Goal: Task Accomplishment & Management: Complete application form

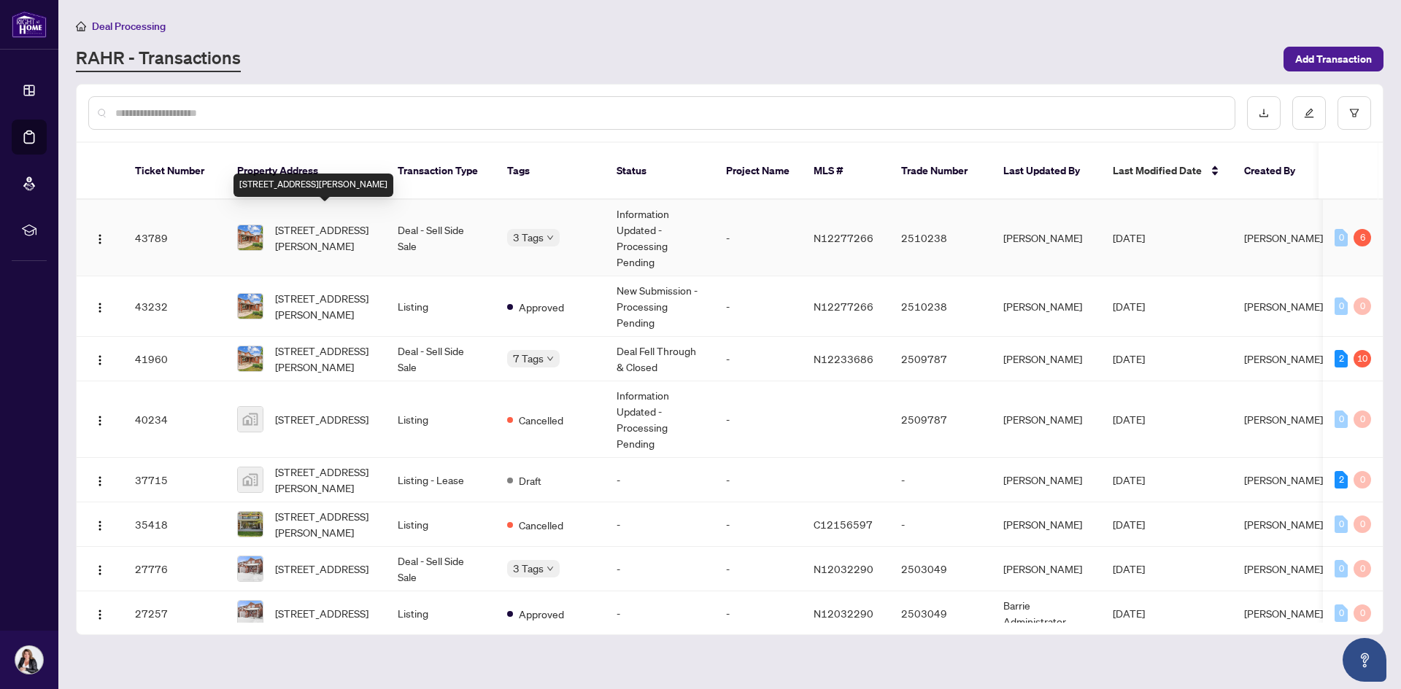
click at [345, 230] on span "[STREET_ADDRESS][PERSON_NAME]" at bounding box center [324, 238] width 99 height 32
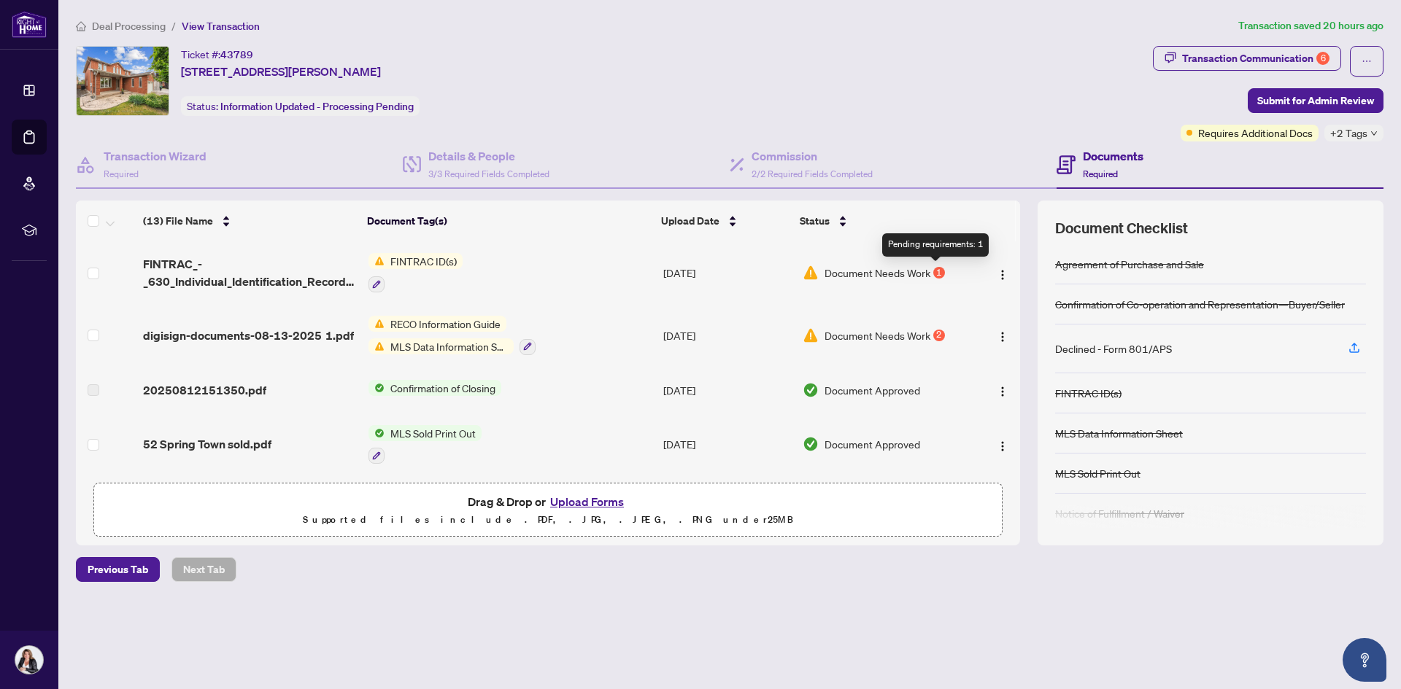
click at [933, 268] on div "1" at bounding box center [939, 273] width 12 height 12
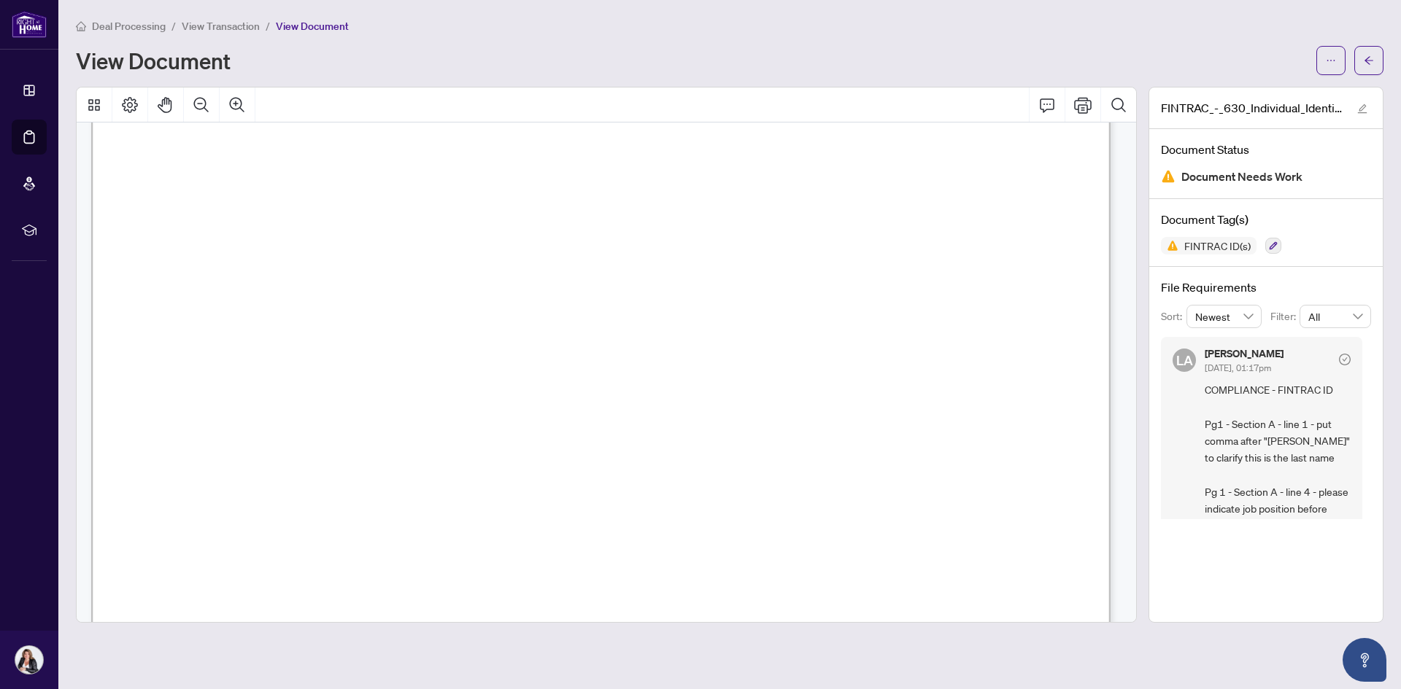
scroll to position [73, 0]
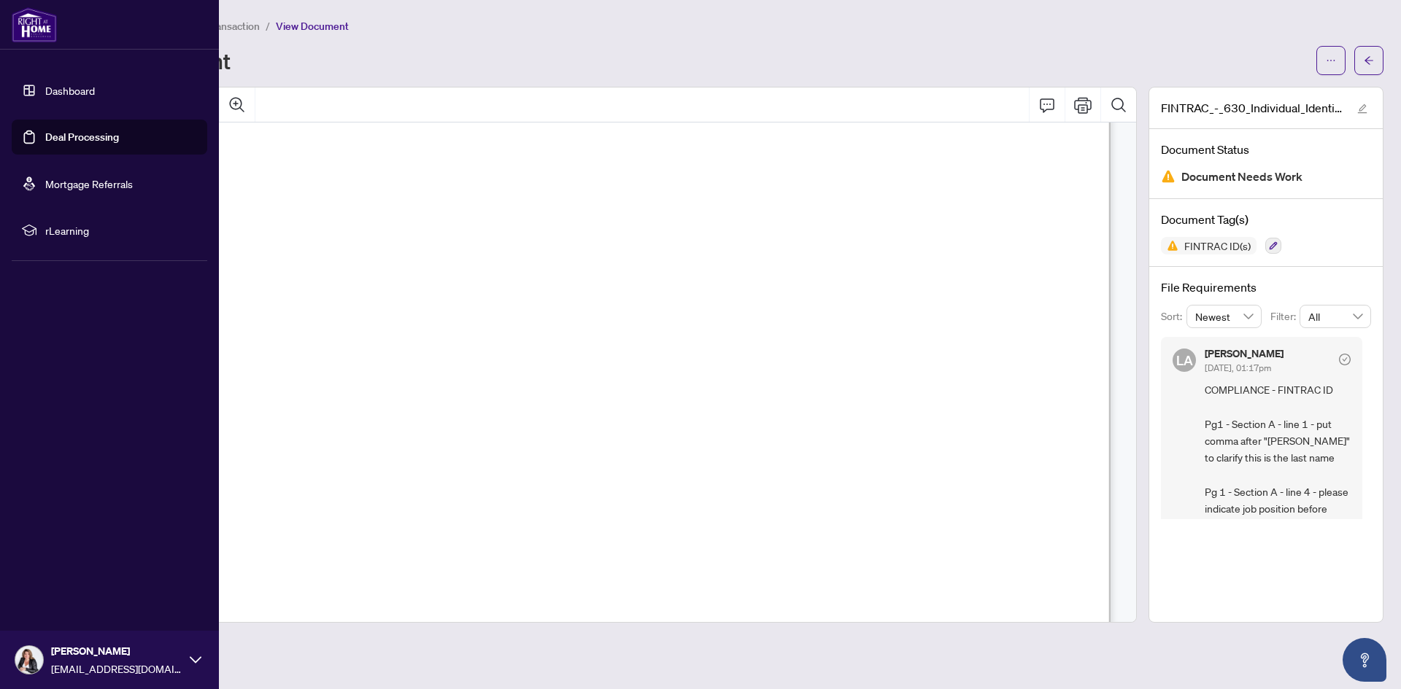
click at [93, 91] on link "Dashboard" at bounding box center [70, 90] width 50 height 13
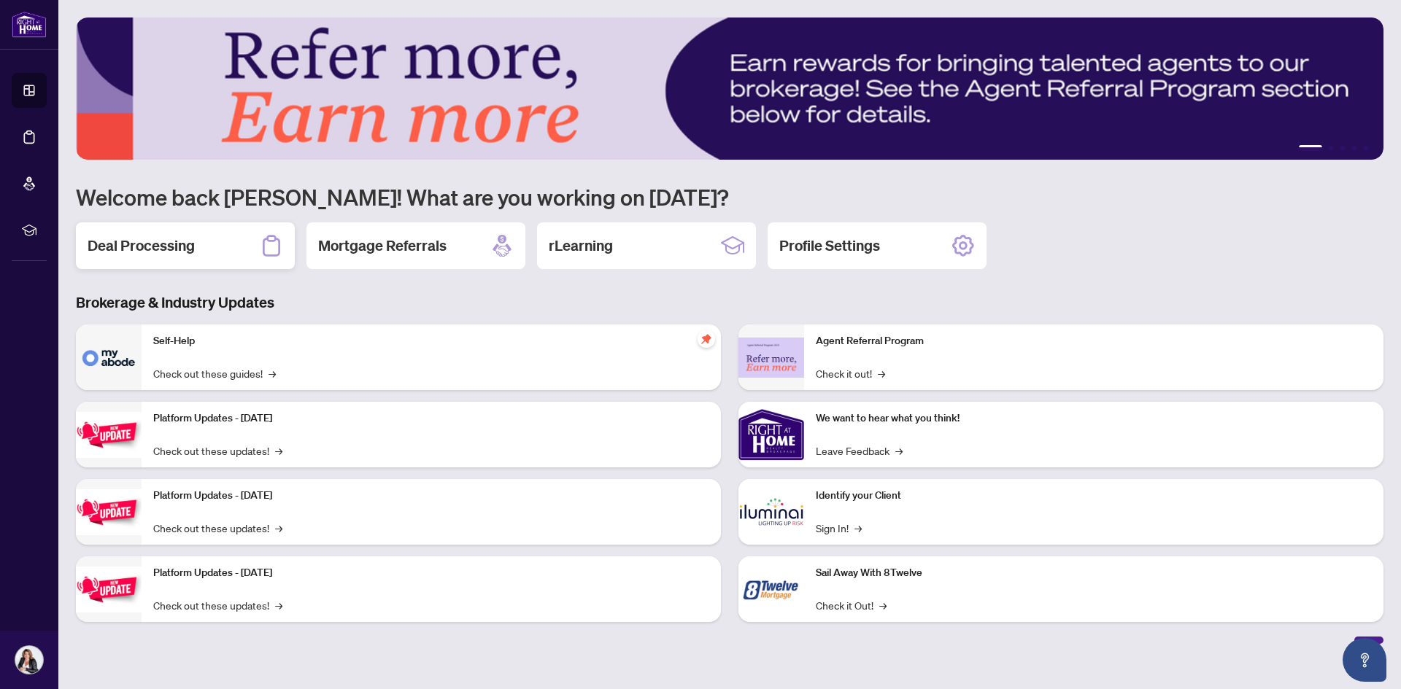
click at [144, 241] on h2 "Deal Processing" at bounding box center [141, 246] width 107 height 20
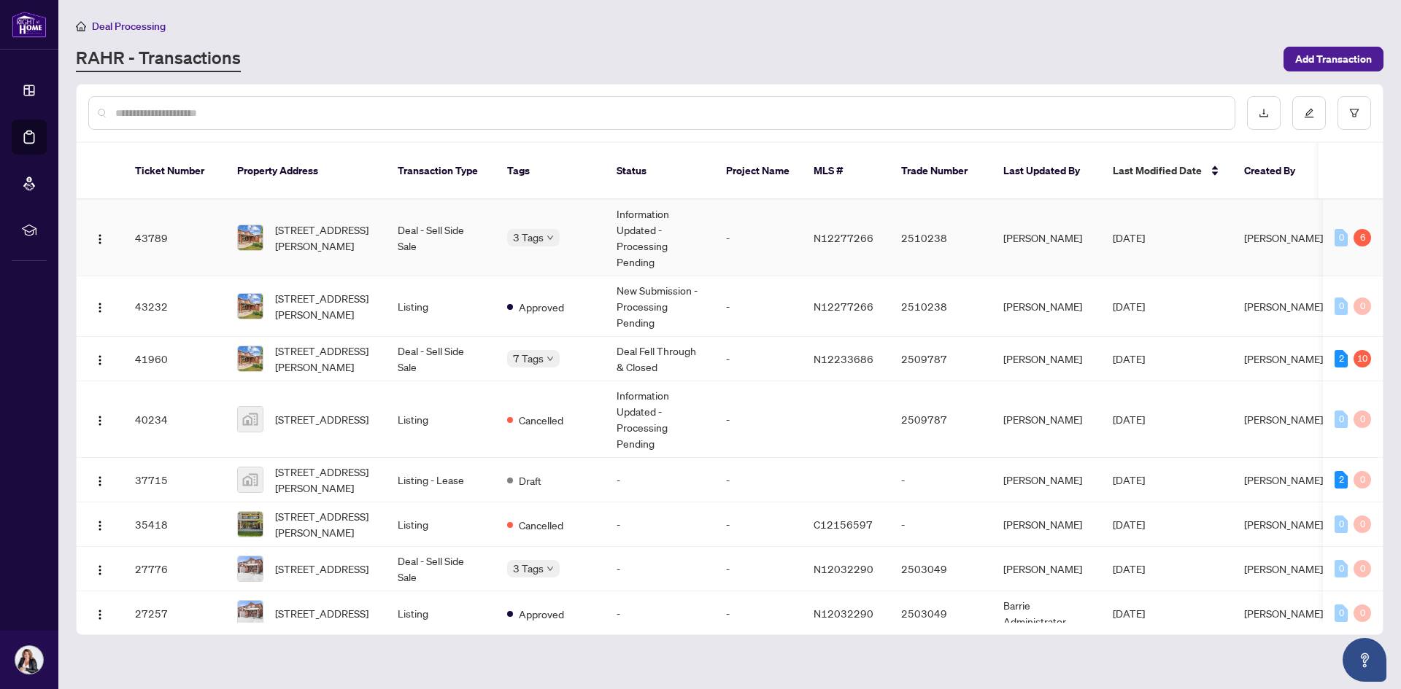
click at [326, 223] on span "[STREET_ADDRESS][PERSON_NAME]" at bounding box center [324, 238] width 99 height 32
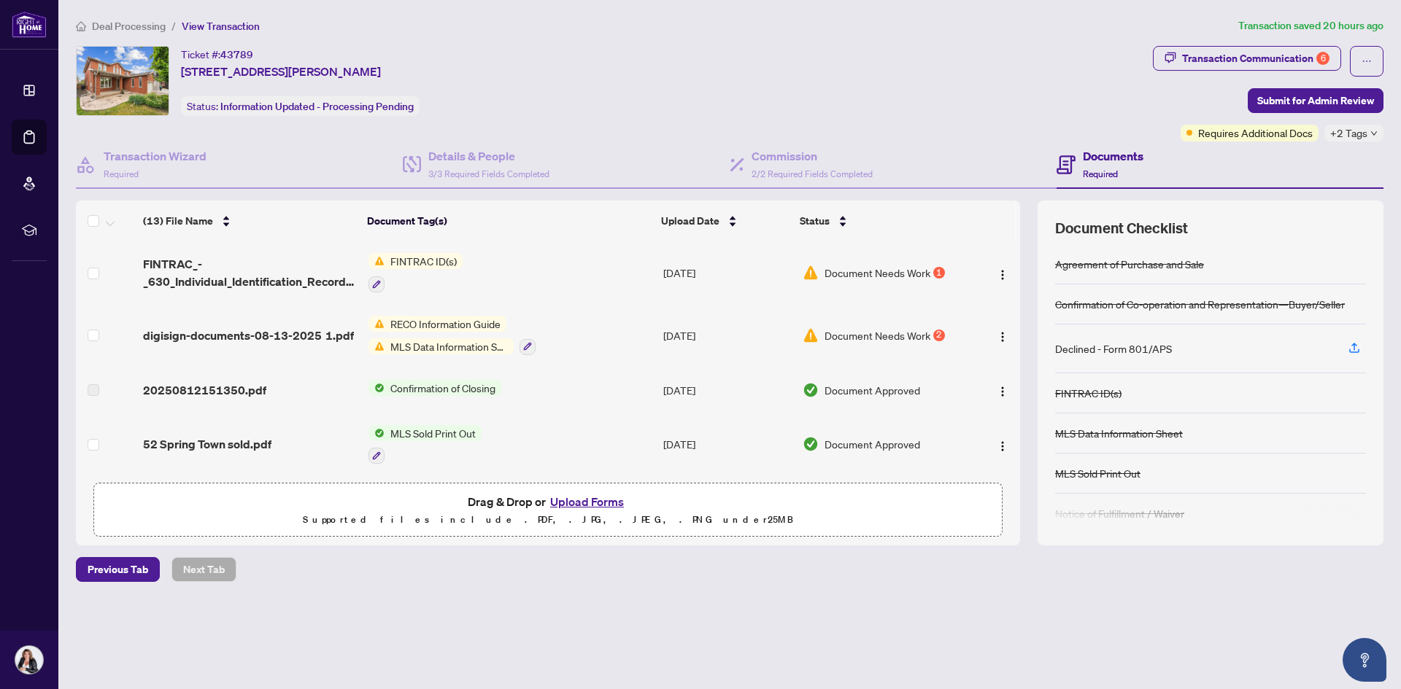
click at [586, 502] on button "Upload Forms" at bounding box center [587, 501] width 82 height 19
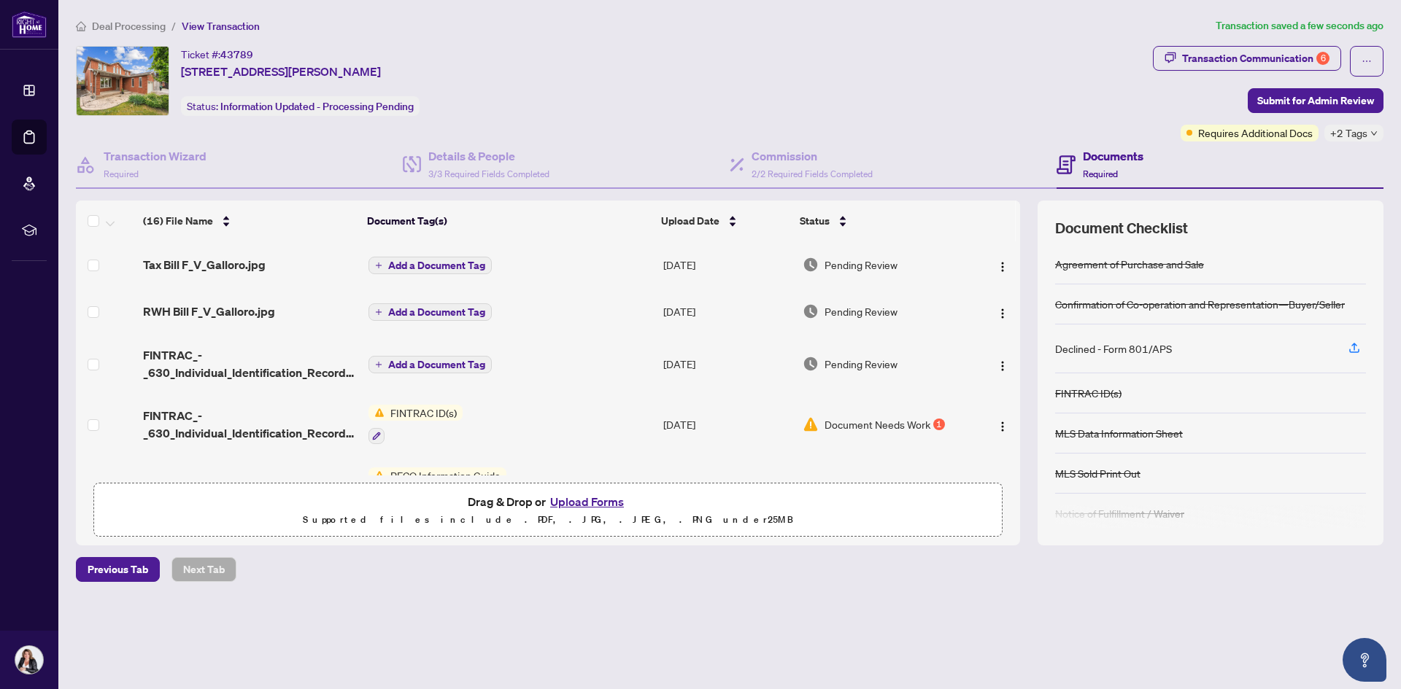
click at [856, 425] on span "Document Needs Work" at bounding box center [877, 425] width 106 height 16
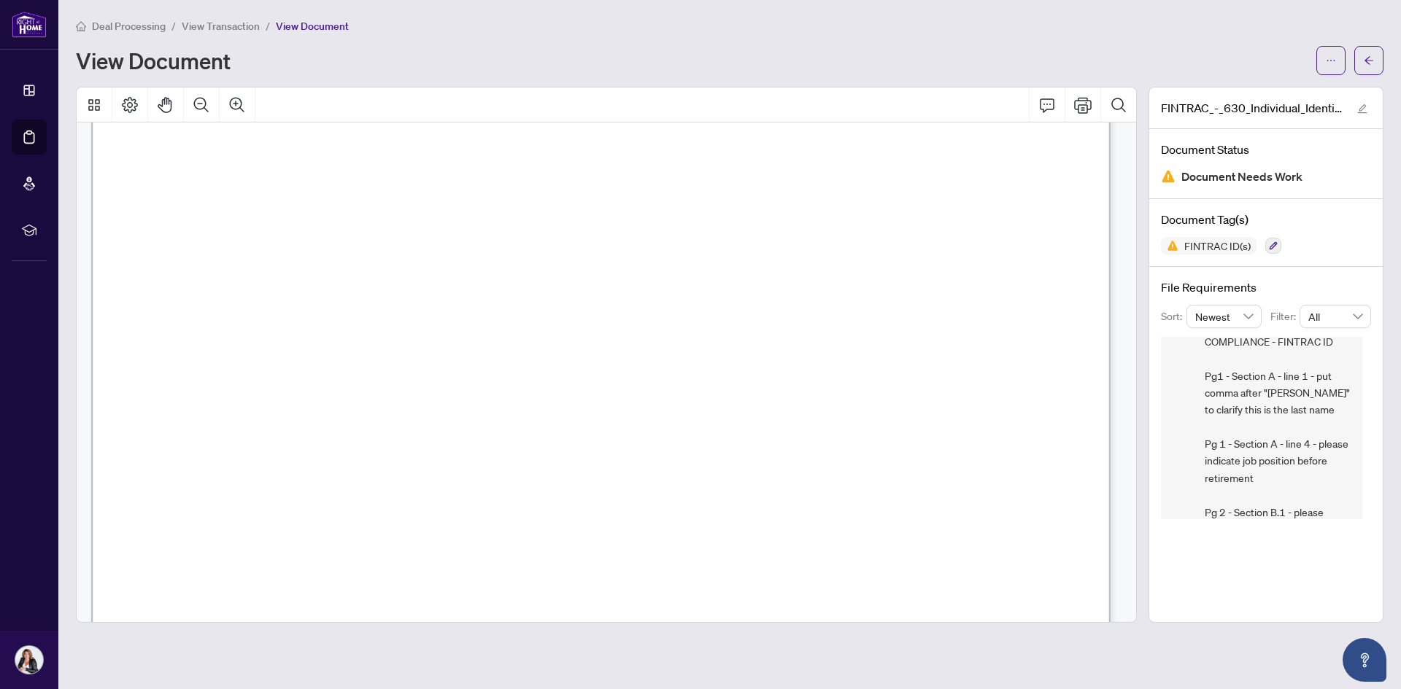
scroll to position [73, 0]
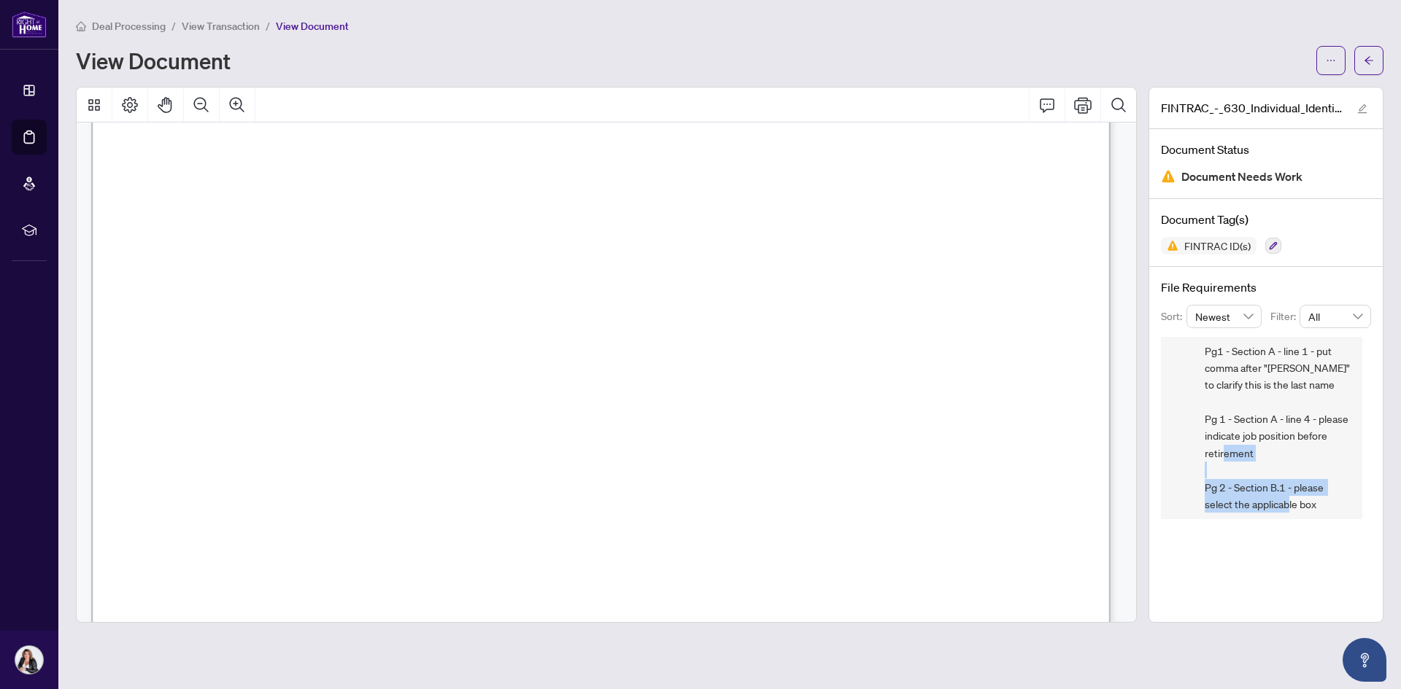
drag, startPoint x: 1372, startPoint y: 471, endPoint x: 1368, endPoint y: 496, distance: 25.8
click at [1368, 496] on div "File Requirements Sort: Newest Filter: All [PERSON_NAME] Almuhanna [DATE], 01:1…" at bounding box center [1265, 399] width 233 height 264
click at [1313, 554] on div "FINTRAC_-_630_Individual_Identification_Record__A__-_PropTx-OREA_2025-08-20_08_…" at bounding box center [1265, 355] width 235 height 536
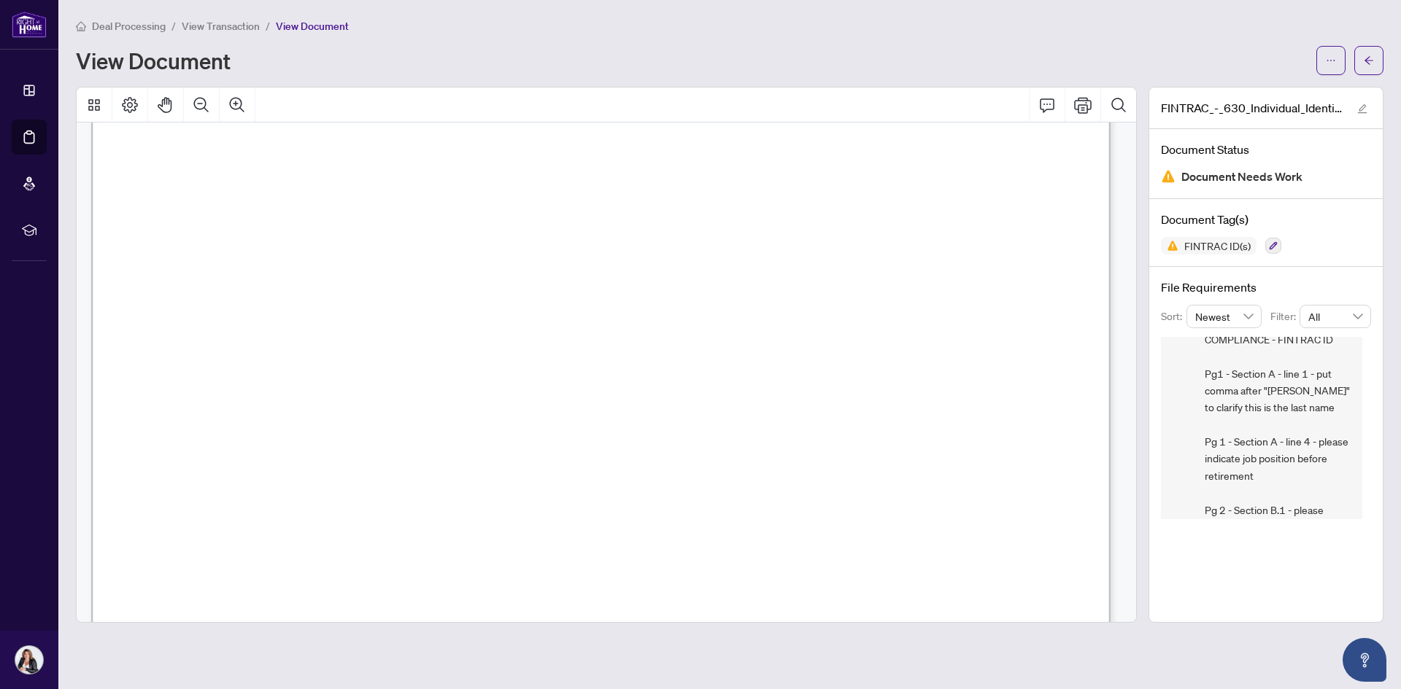
scroll to position [77, 0]
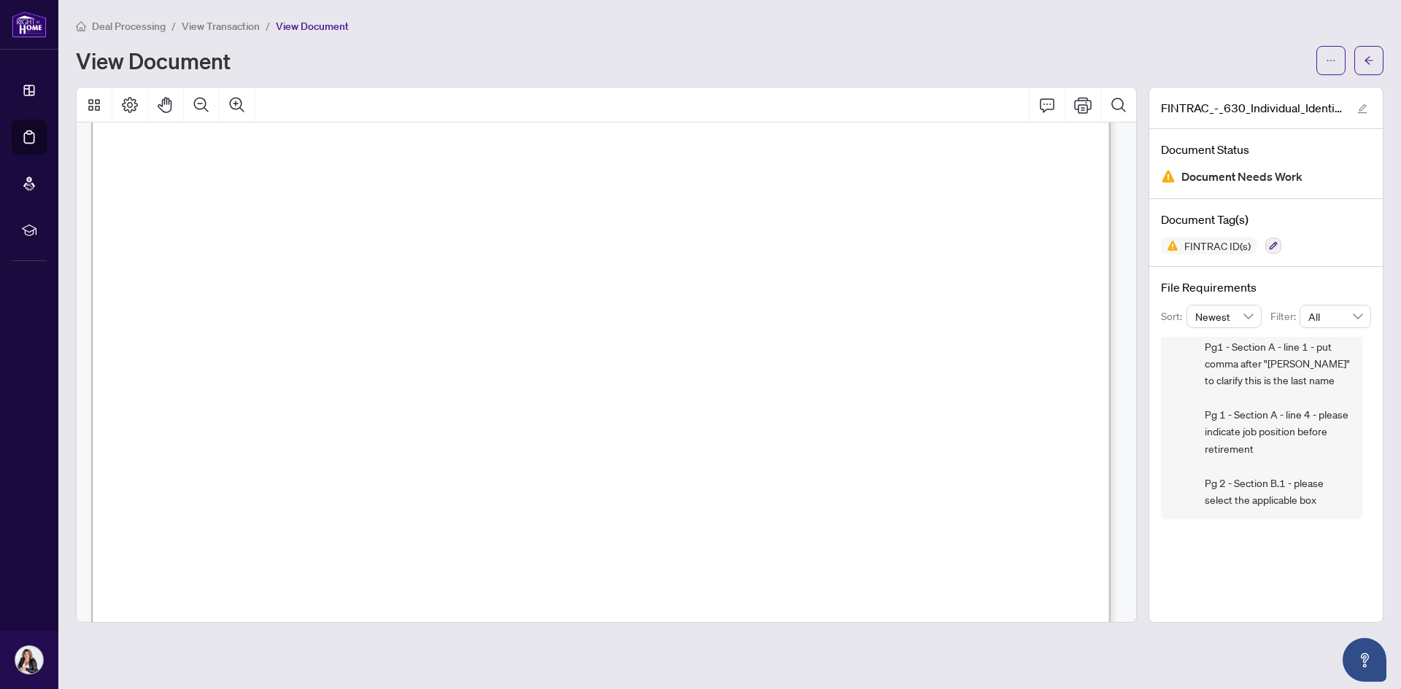
click at [128, 25] on span "Deal Processing" at bounding box center [129, 26] width 74 height 13
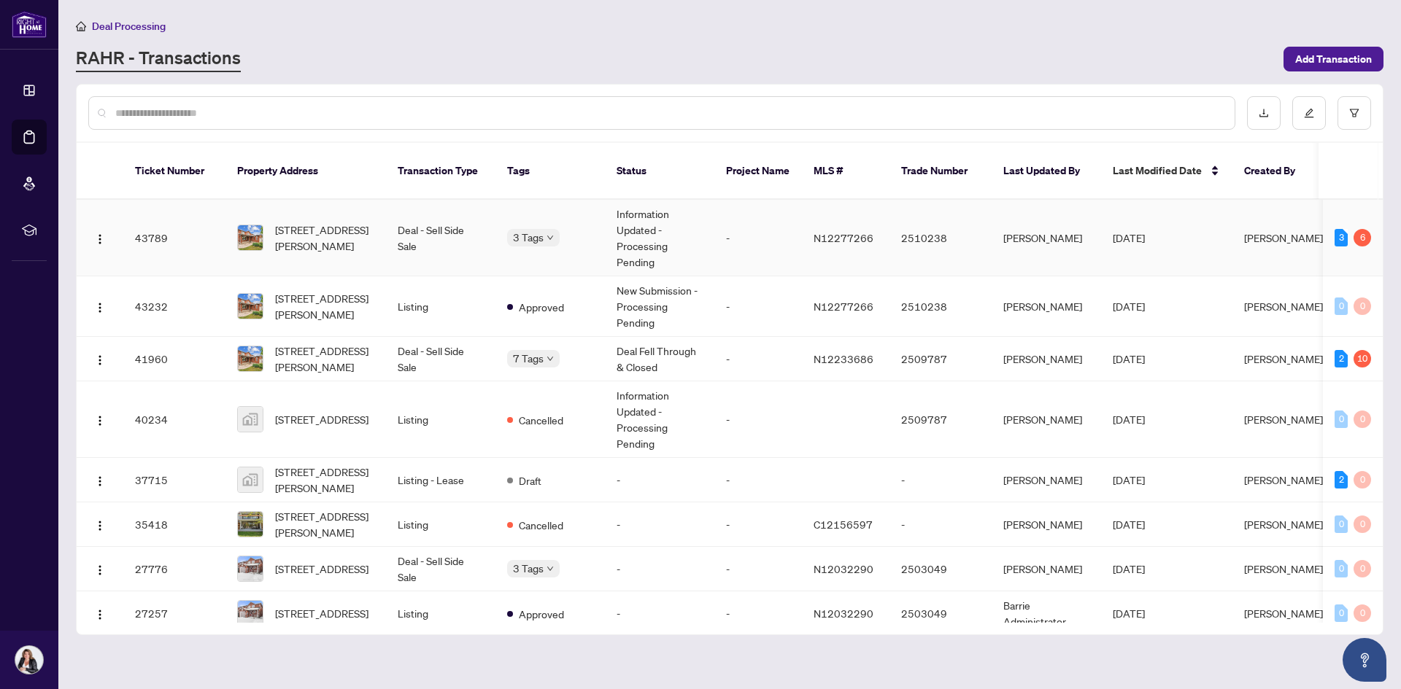
click at [299, 204] on td "[STREET_ADDRESS][PERSON_NAME]" at bounding box center [305, 238] width 160 height 77
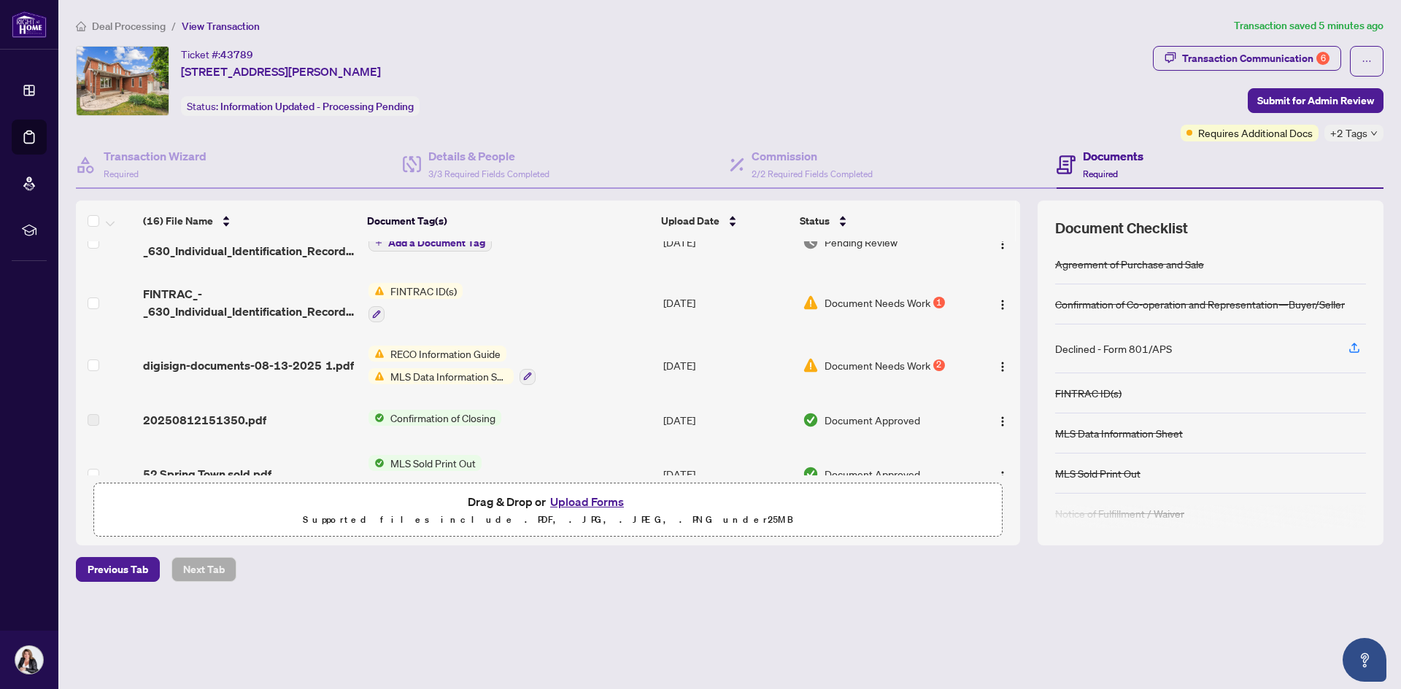
scroll to position [146, 0]
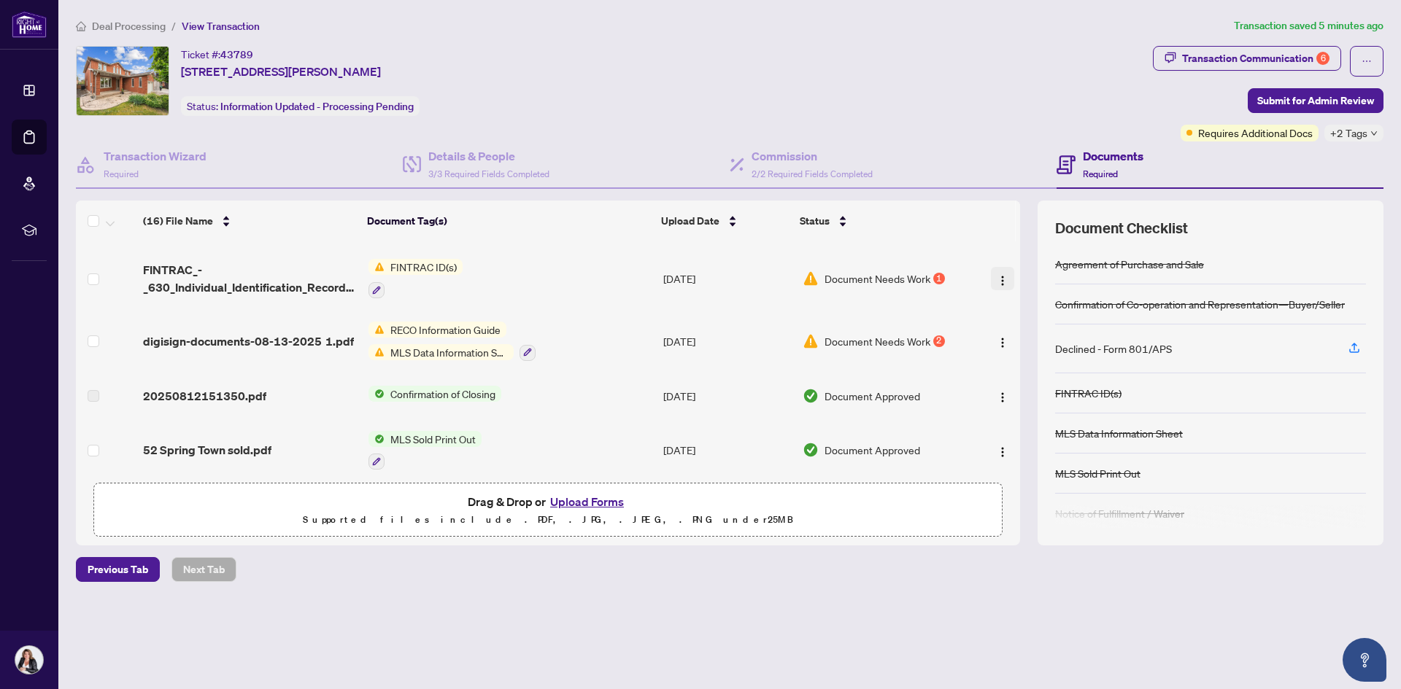
click at [1001, 279] on img "button" at bounding box center [1003, 281] width 12 height 12
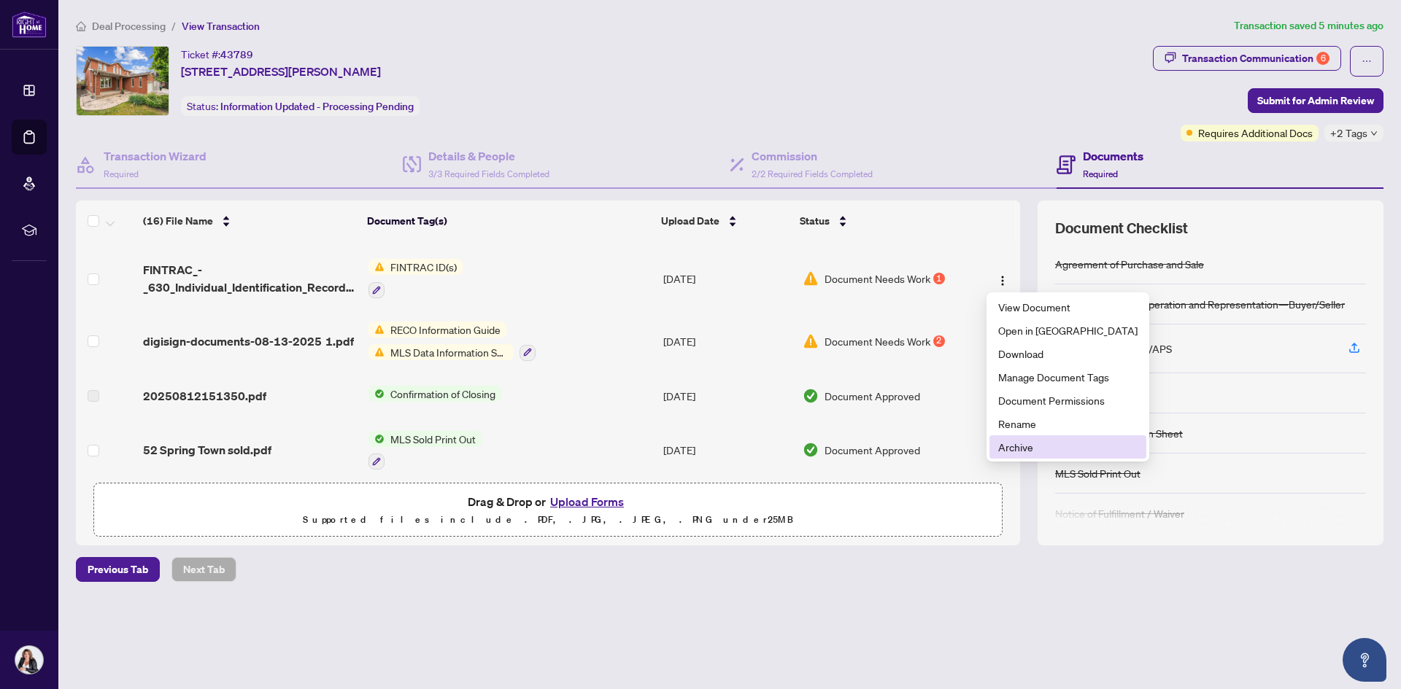
click at [1010, 443] on span "Archive" at bounding box center [1067, 447] width 139 height 16
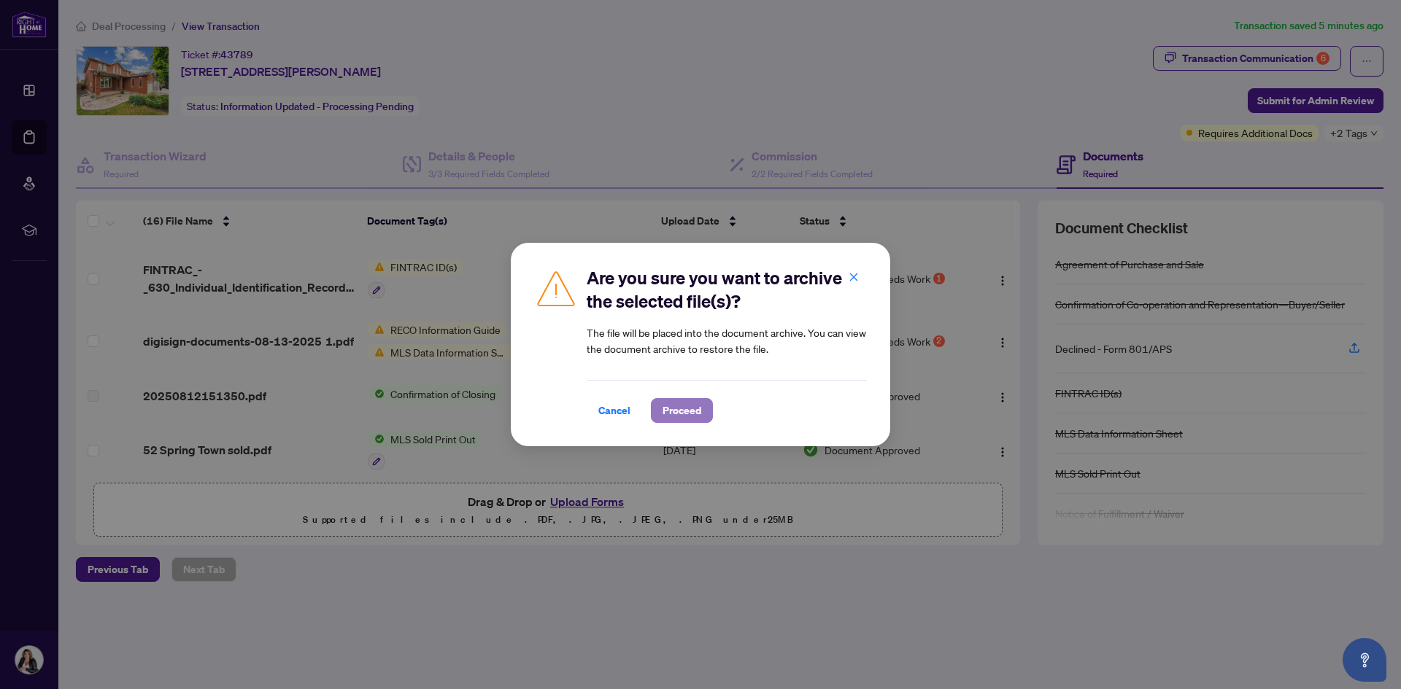
click at [674, 416] on span "Proceed" at bounding box center [681, 410] width 39 height 23
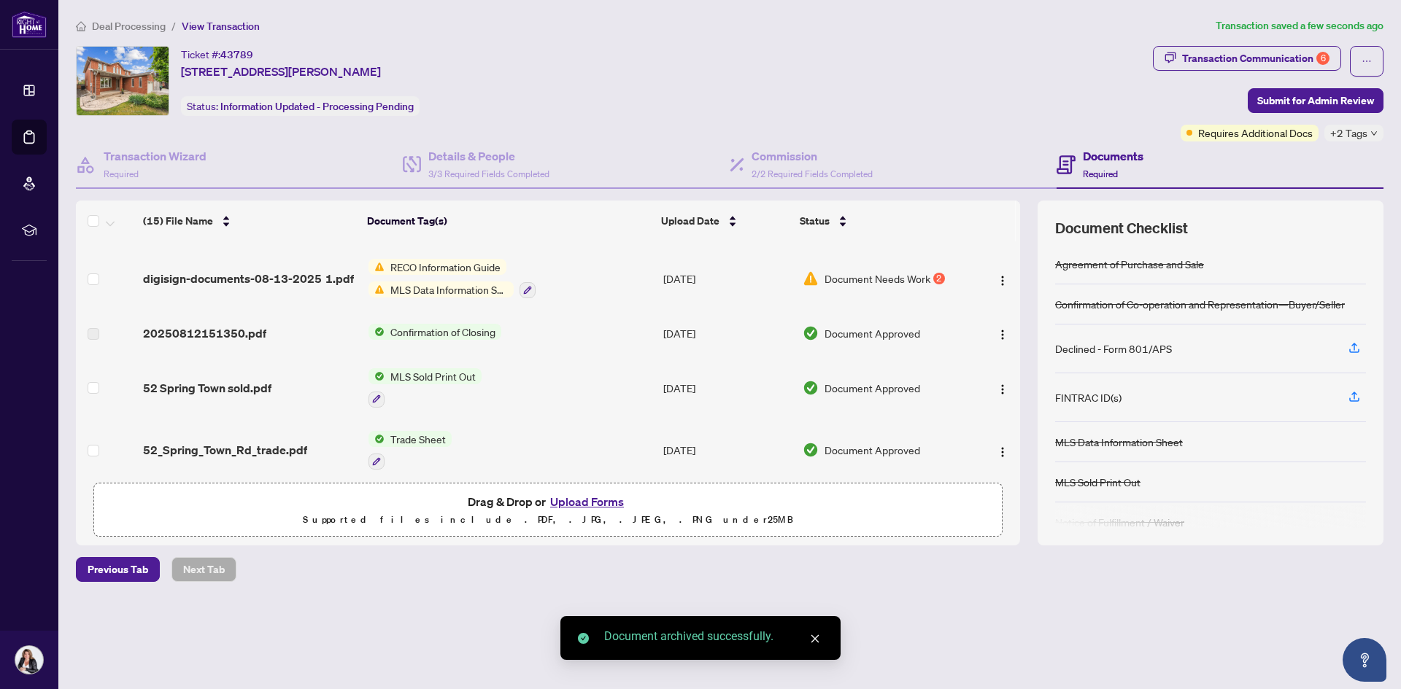
click at [581, 498] on button "Upload Forms" at bounding box center [587, 501] width 82 height 19
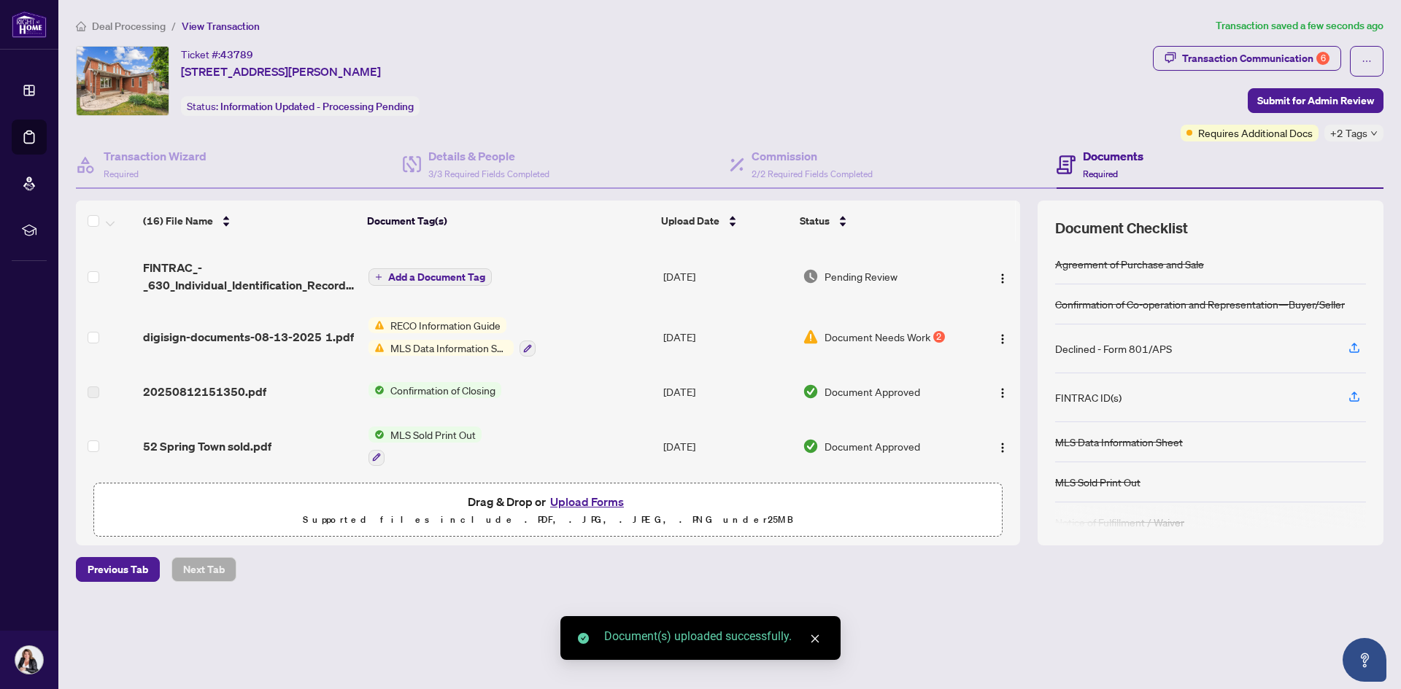
click at [421, 272] on span "Add a Document Tag" at bounding box center [436, 277] width 97 height 10
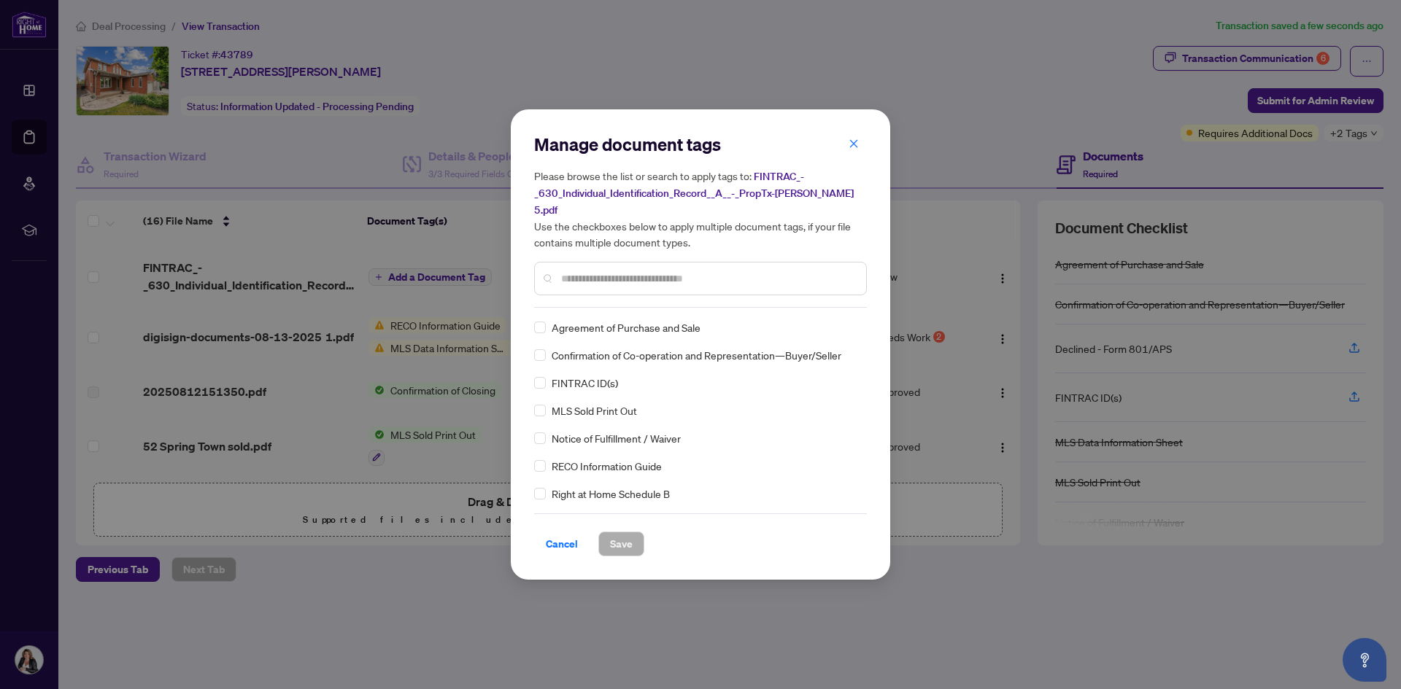
click at [583, 304] on div "Manage document tags Please browse the list or search to apply tags to: FINTRAC…" at bounding box center [700, 345] width 333 height 424
click at [578, 271] on input "text" at bounding box center [707, 279] width 293 height 16
type input "***"
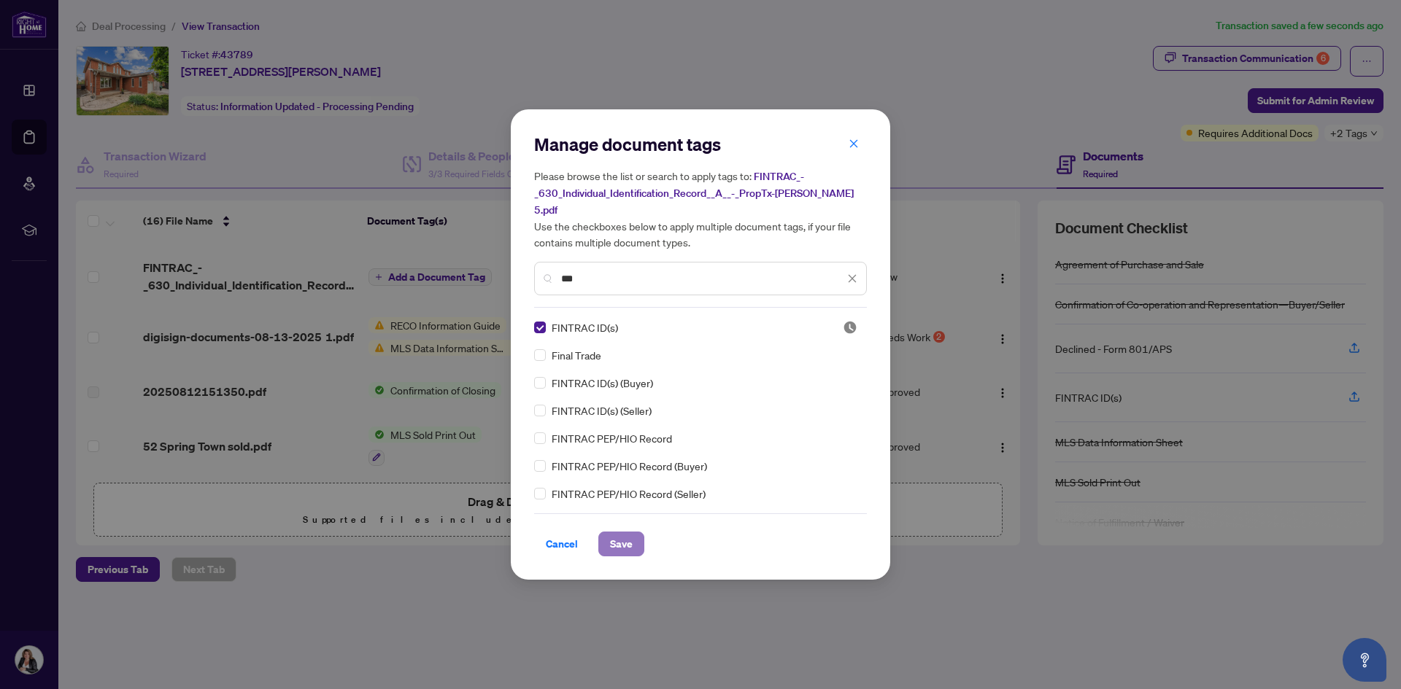
click at [611, 535] on span "Save" at bounding box center [621, 544] width 23 height 23
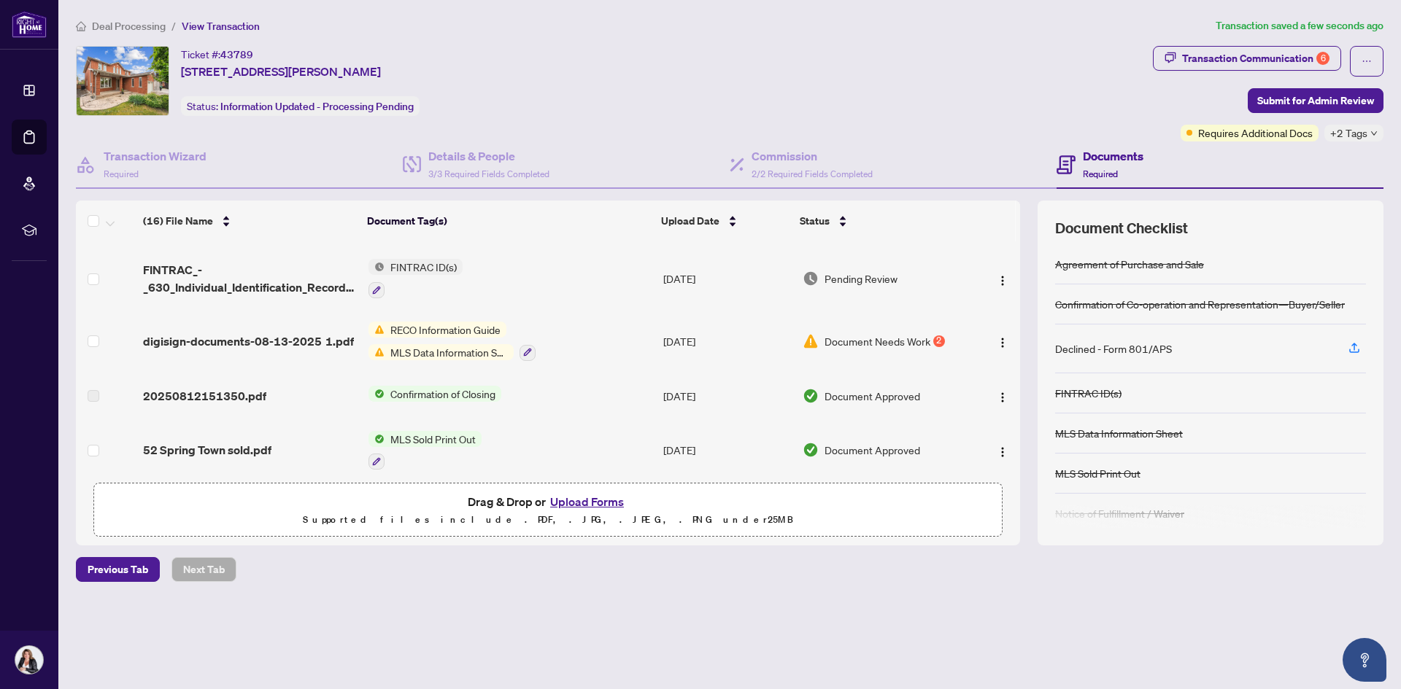
click at [864, 344] on span "Document Needs Work" at bounding box center [877, 341] width 106 height 16
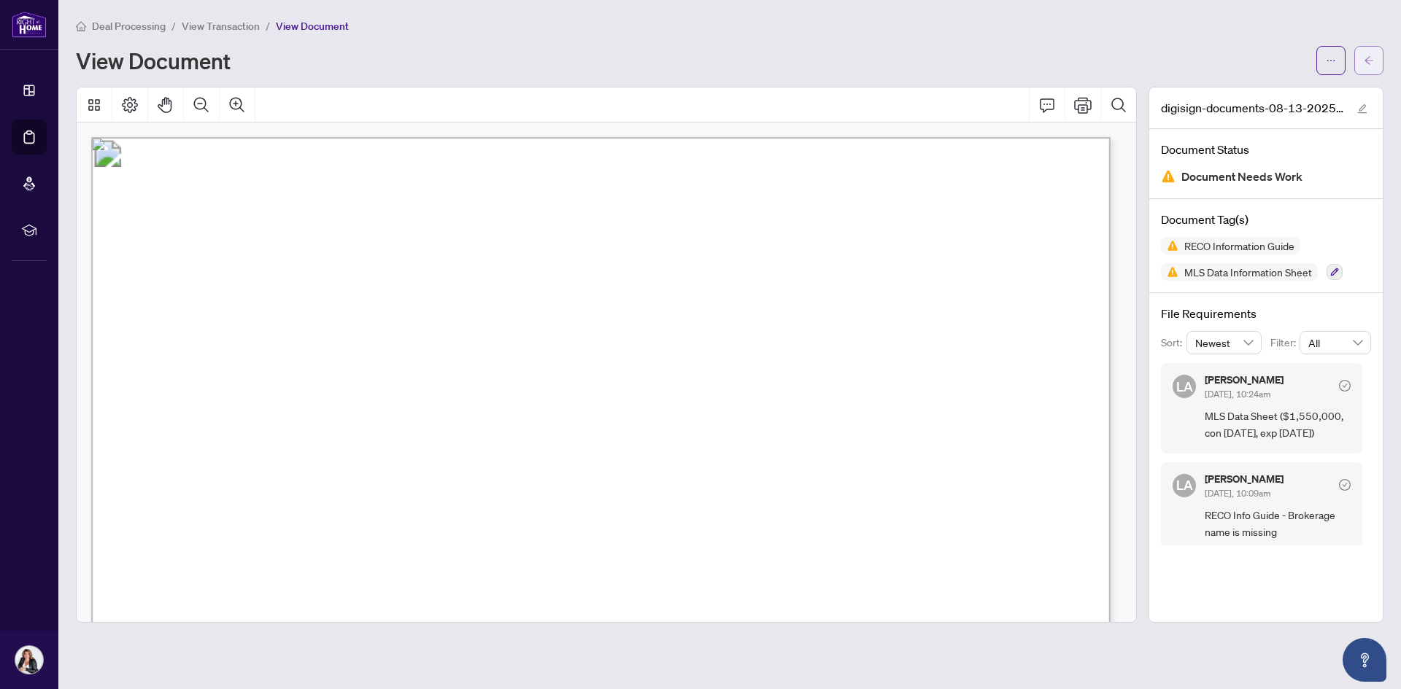
click at [1367, 55] on icon "arrow-left" at bounding box center [1368, 60] width 10 height 10
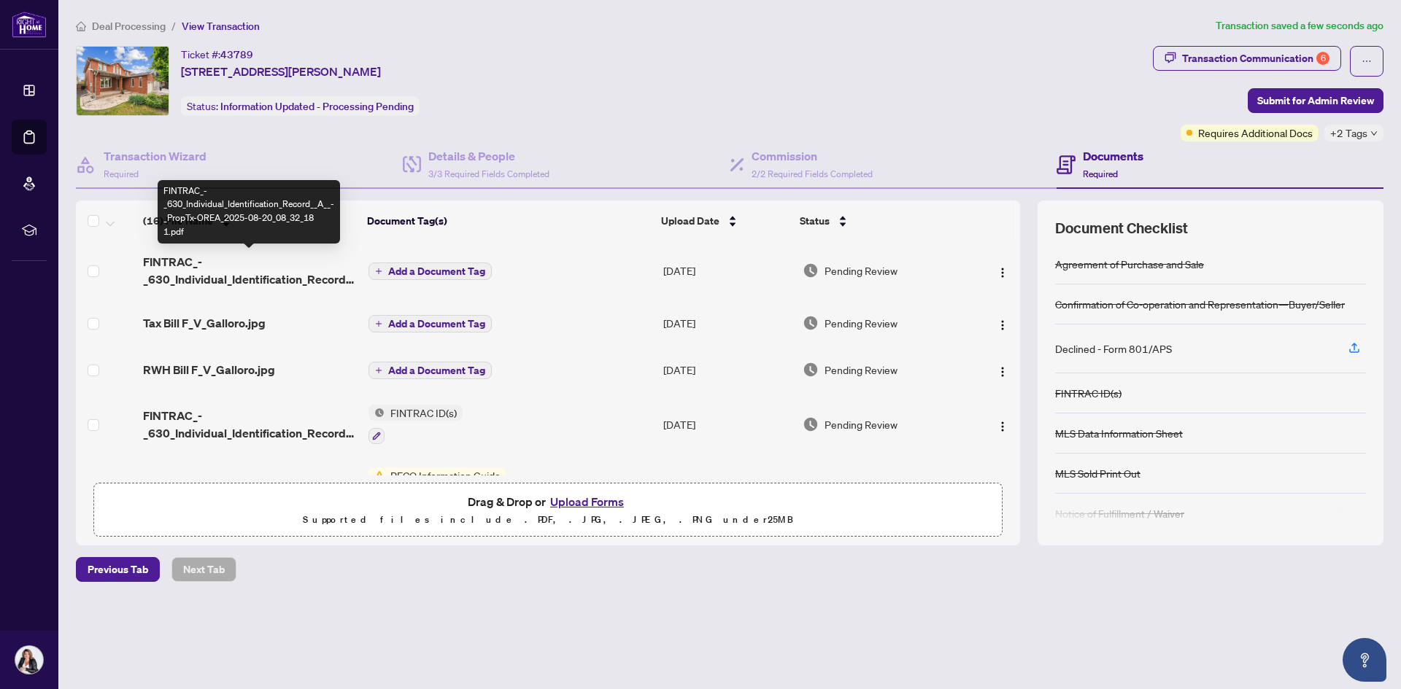
click at [220, 277] on span "FINTRAC_-_630_Individual_Identification_Record__A__-_PropTx-OREA_2025-08-20_08_…" at bounding box center [250, 270] width 214 height 35
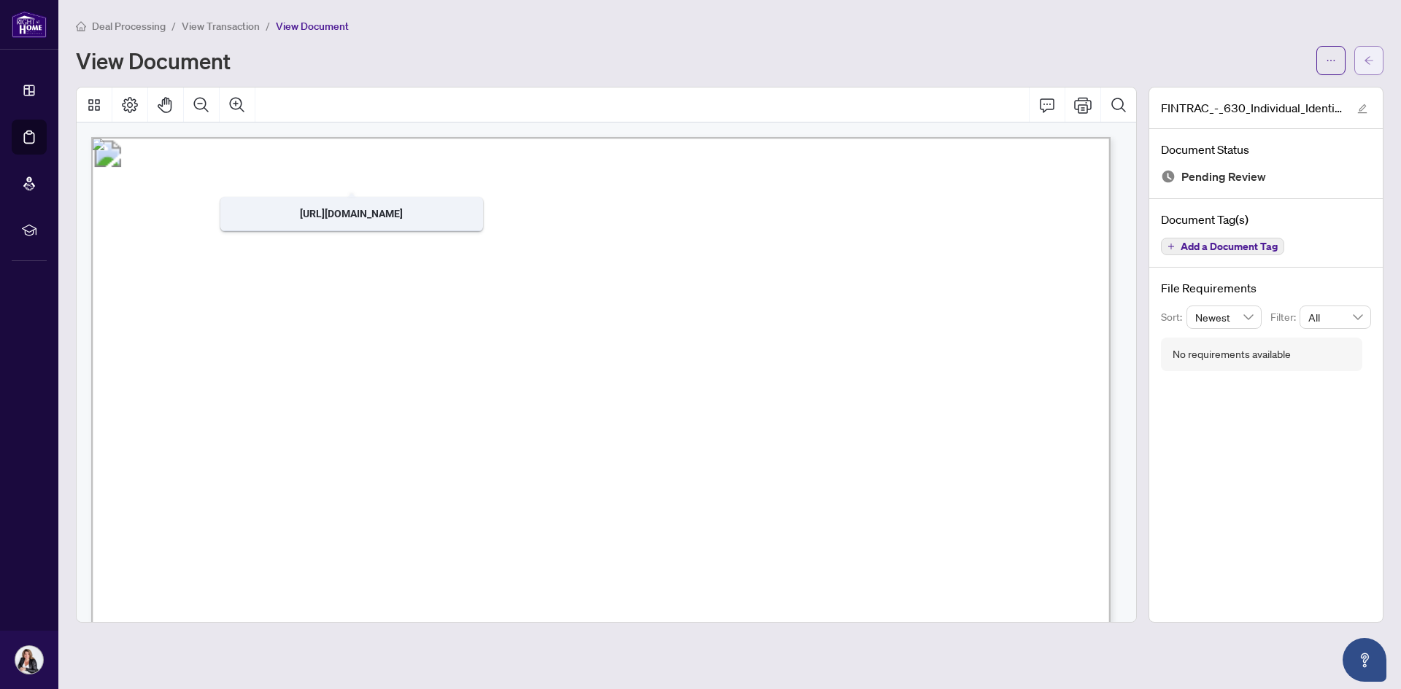
click at [1367, 55] on icon "arrow-left" at bounding box center [1368, 60] width 10 height 10
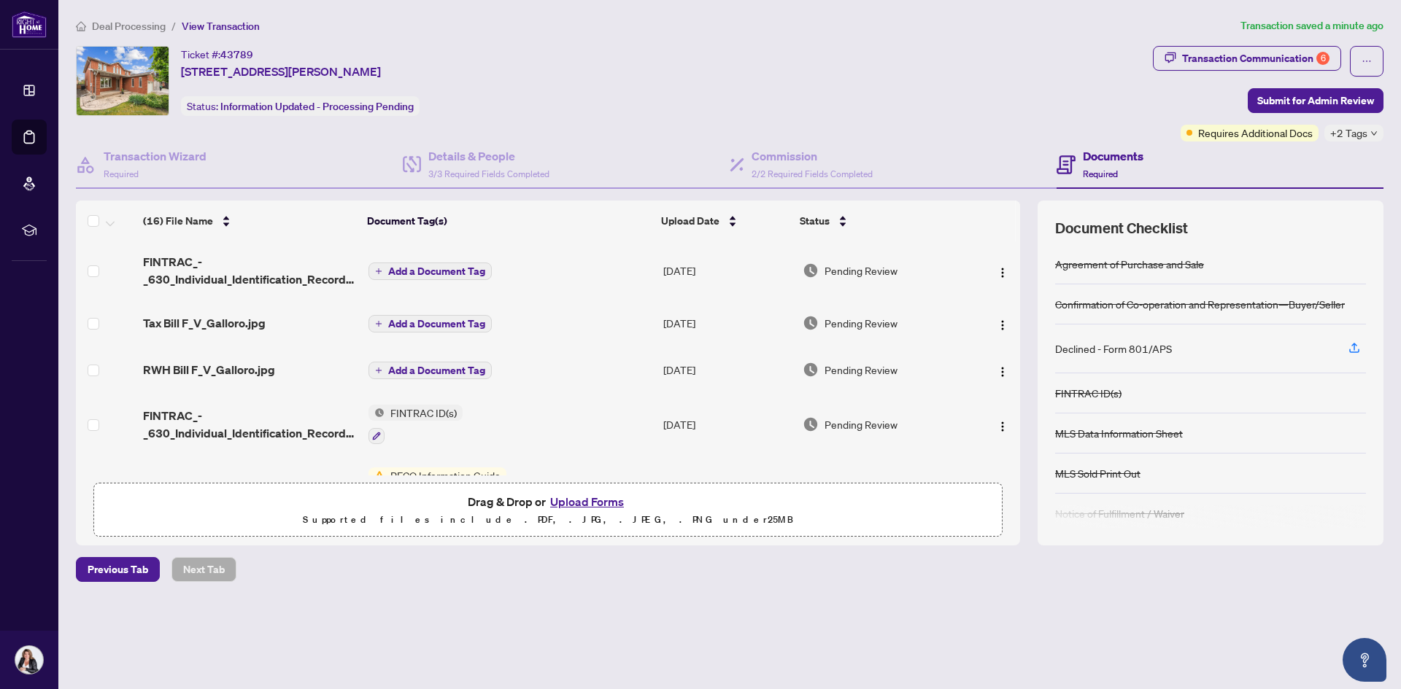
click at [392, 270] on span "Add a Document Tag" at bounding box center [436, 271] width 97 height 10
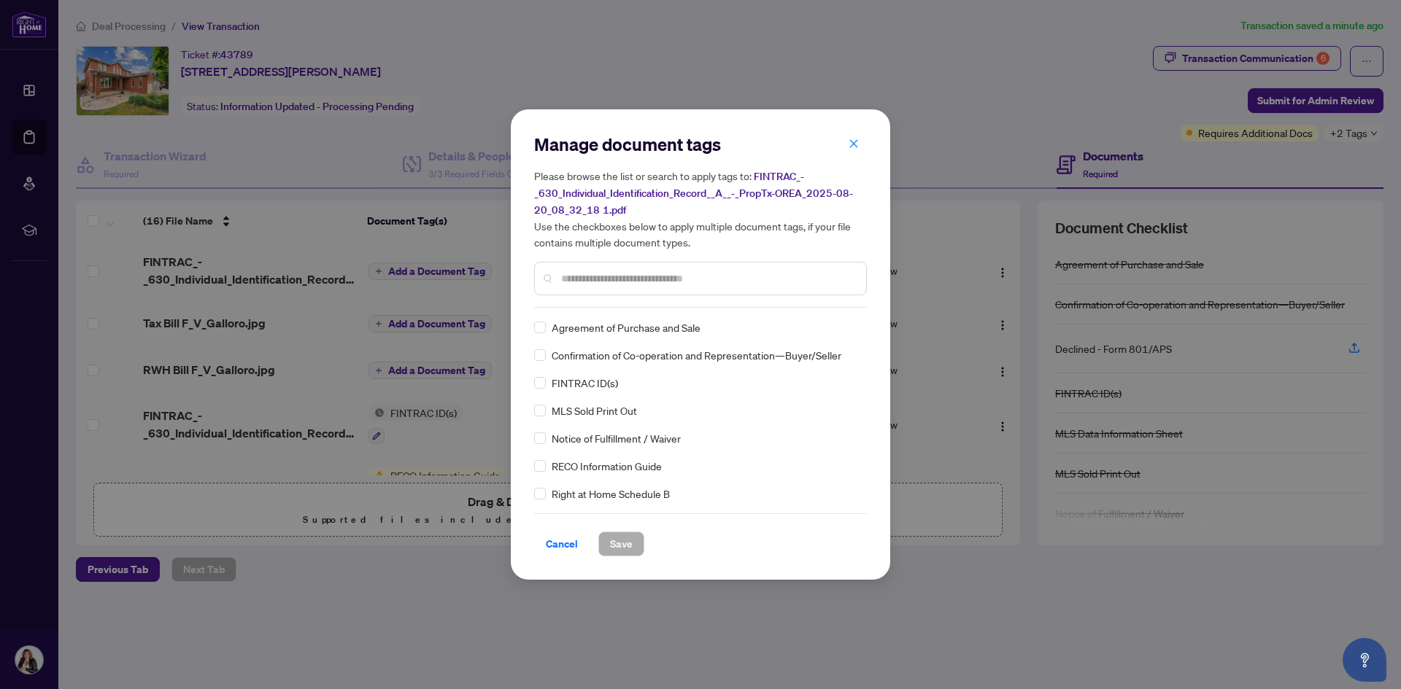
click at [600, 281] on input "text" at bounding box center [707, 279] width 293 height 16
type input "***"
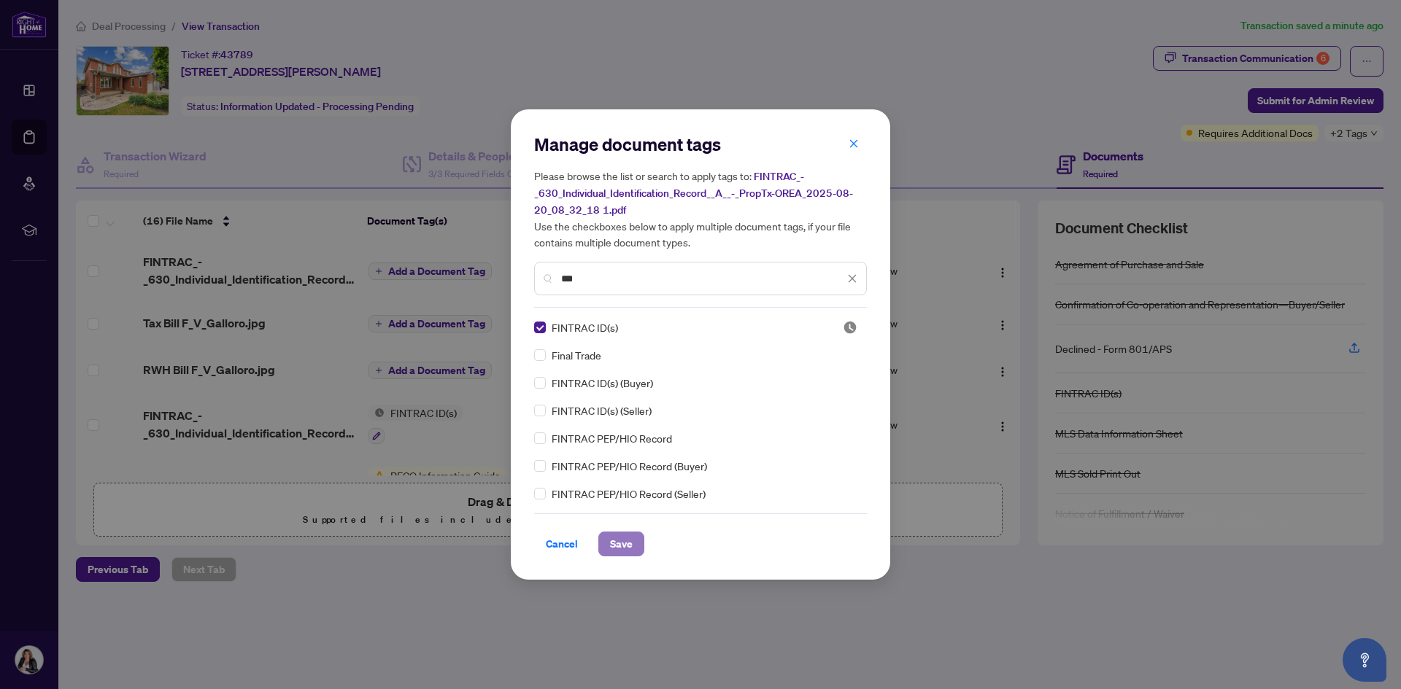
click at [611, 538] on span "Save" at bounding box center [621, 544] width 23 height 23
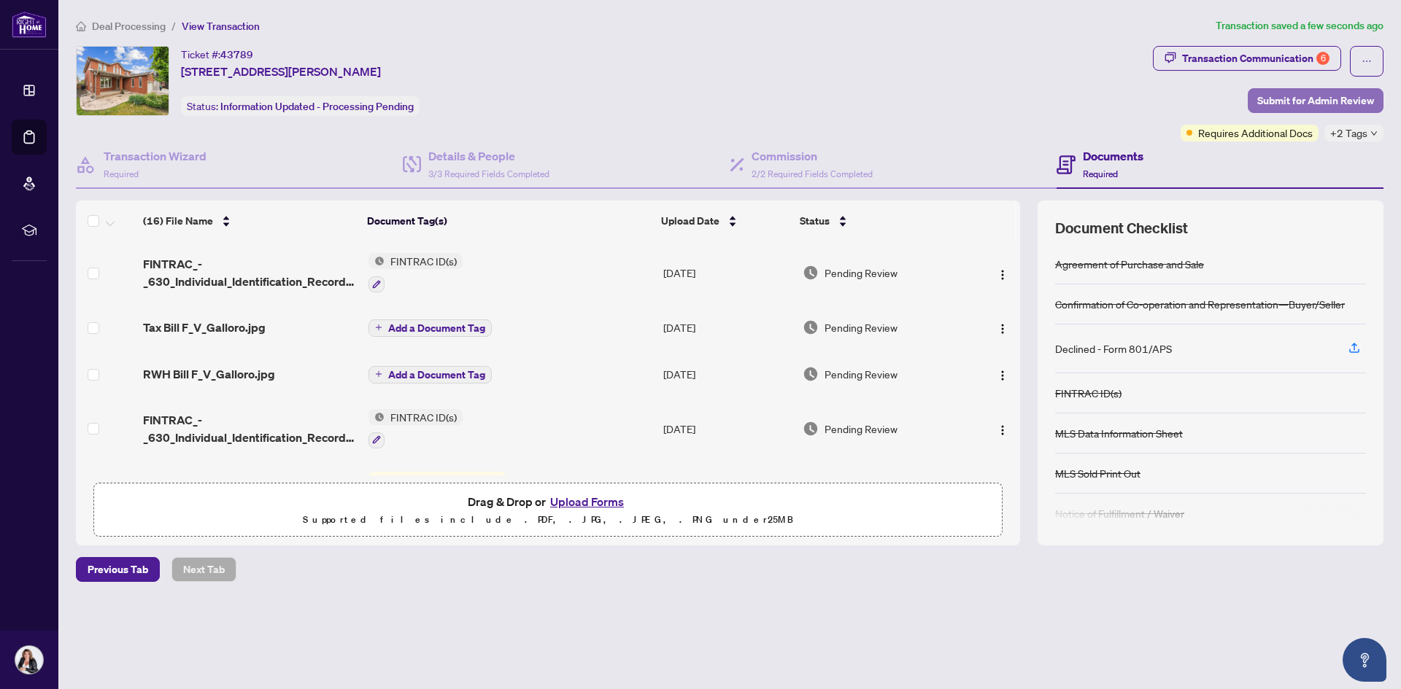
click at [1311, 95] on span "Submit for Admin Review" at bounding box center [1315, 100] width 117 height 23
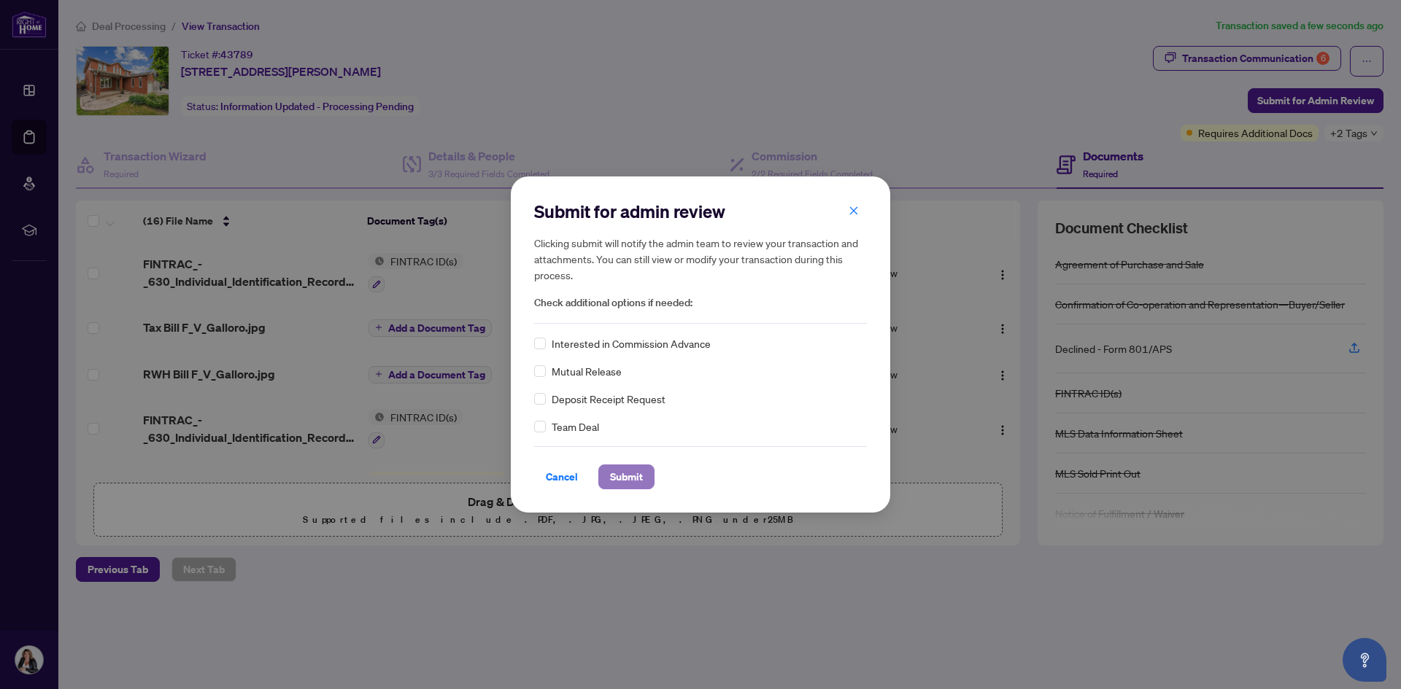
click at [620, 473] on span "Submit" at bounding box center [626, 476] width 33 height 23
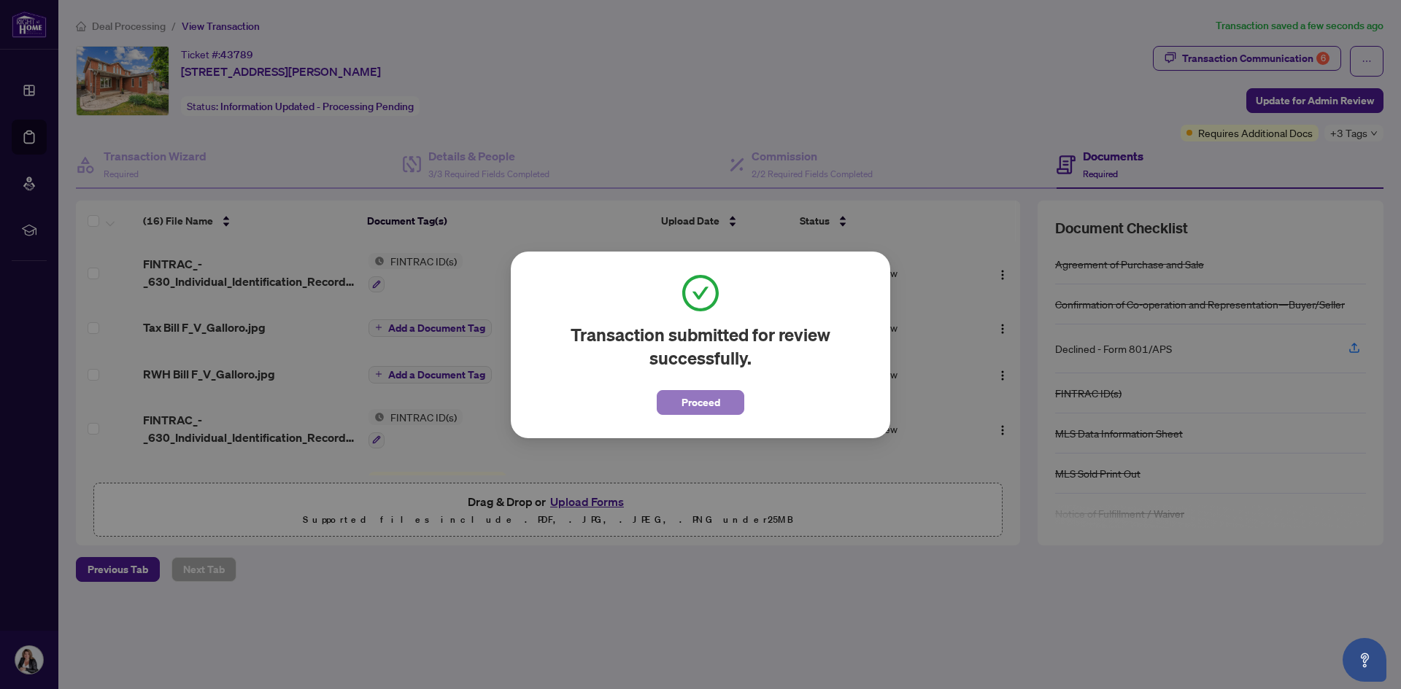
click at [668, 393] on button "Proceed" at bounding box center [701, 402] width 88 height 25
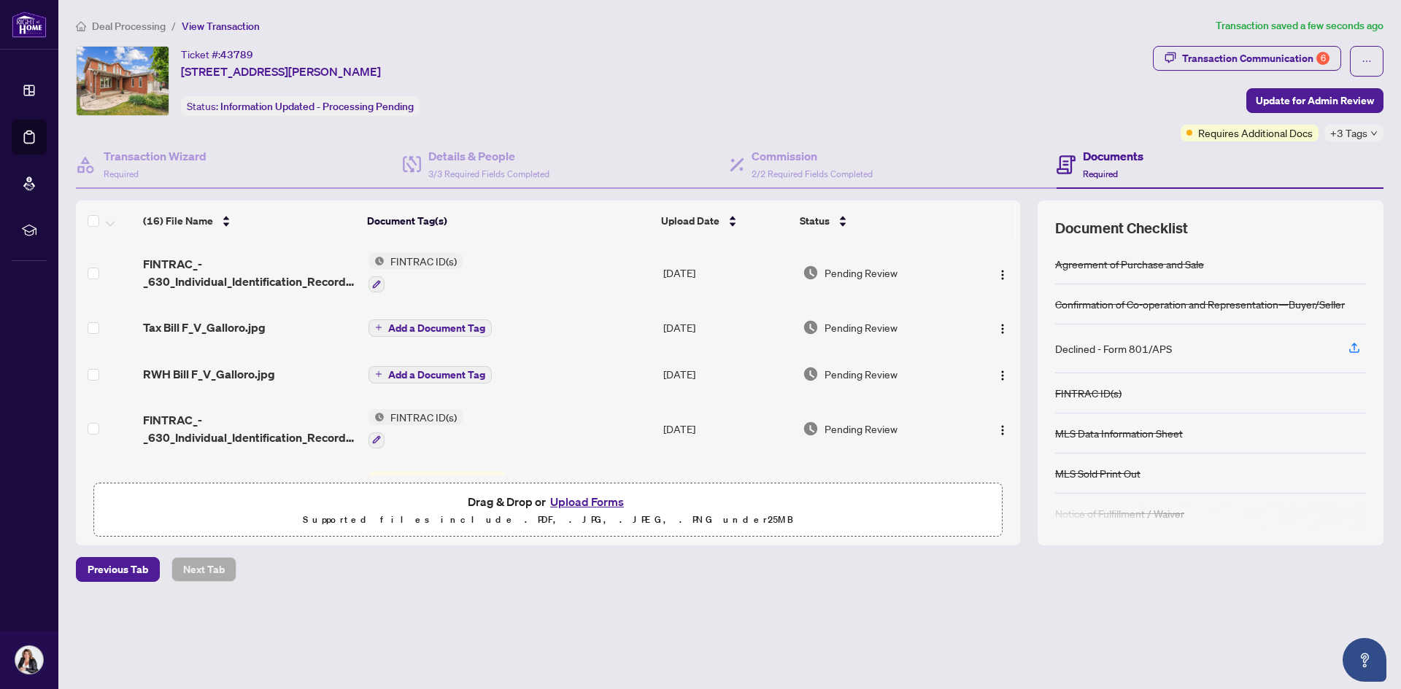
click at [405, 325] on span "Add a Document Tag" at bounding box center [436, 328] width 97 height 10
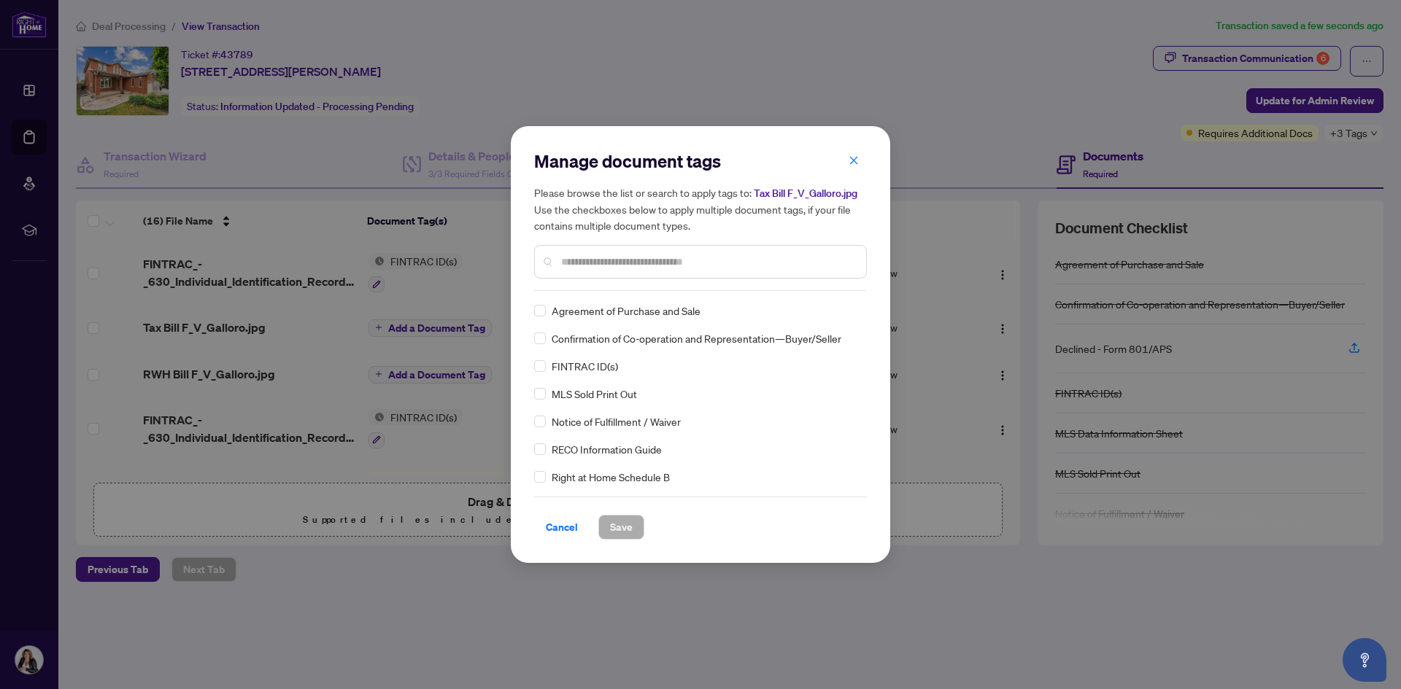
click at [620, 258] on input "text" at bounding box center [707, 262] width 293 height 16
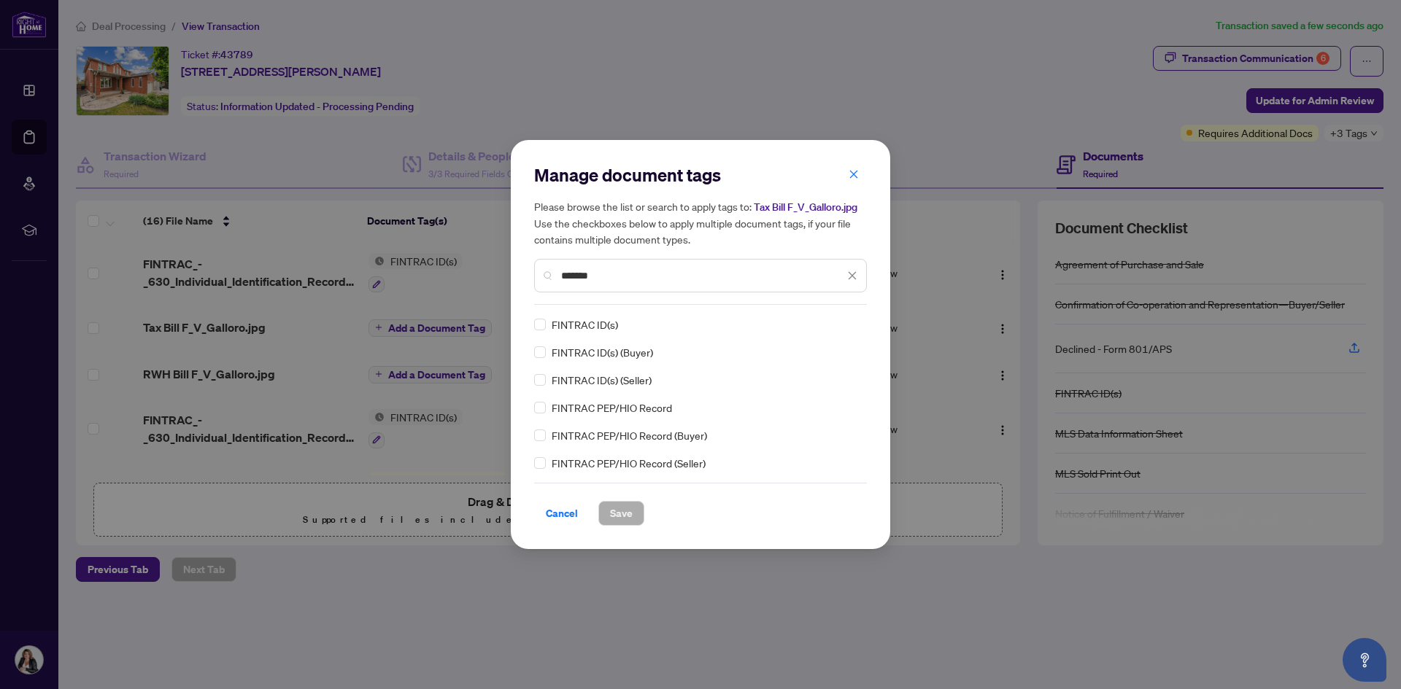
type input "*******"
click at [616, 500] on div "Cancel Save" at bounding box center [700, 504] width 333 height 43
click at [620, 513] on span "Save" at bounding box center [621, 513] width 23 height 23
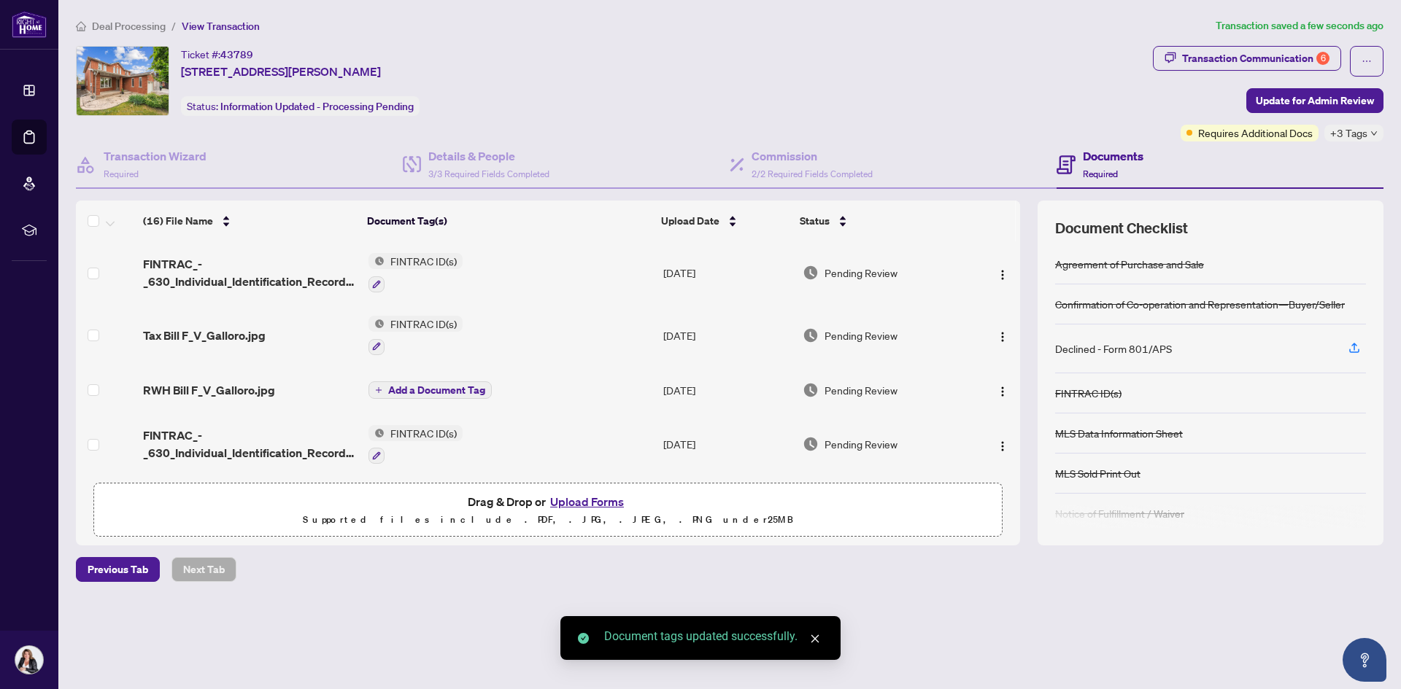
click at [392, 385] on span "Add a Document Tag" at bounding box center [436, 390] width 97 height 10
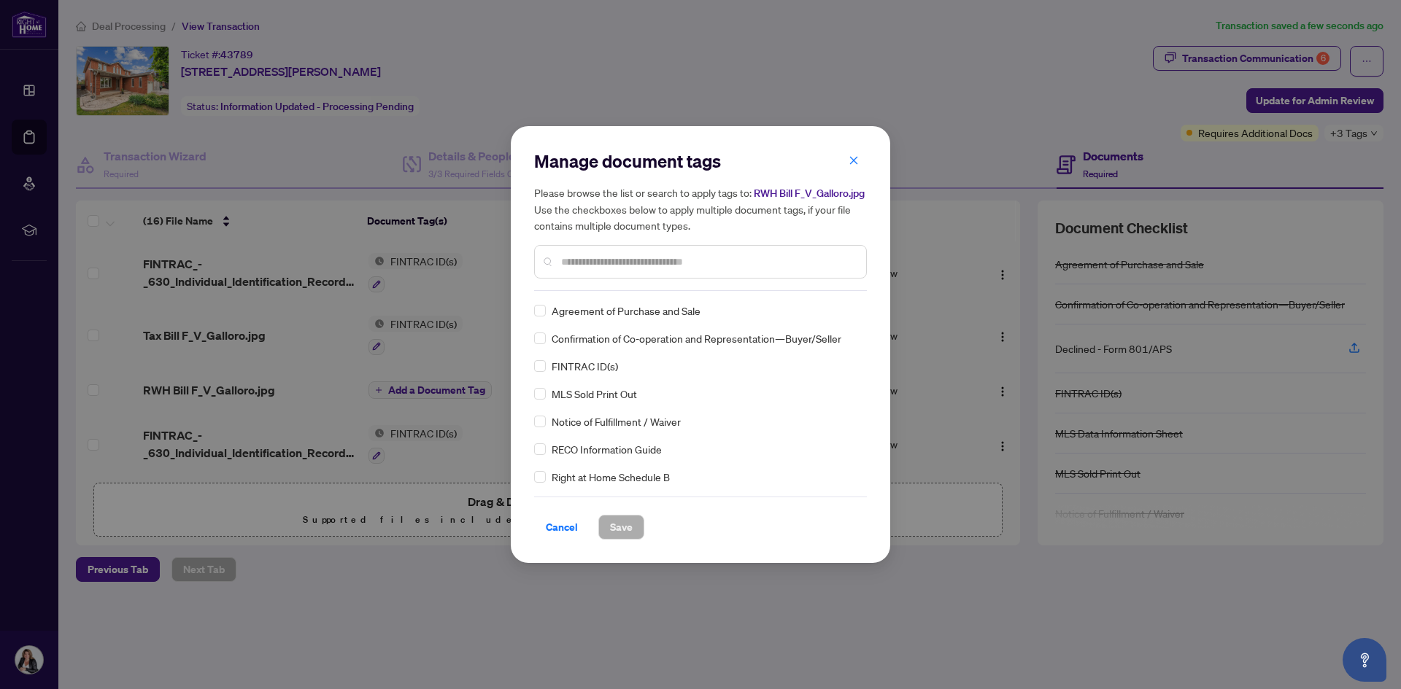
click at [587, 270] on input "text" at bounding box center [707, 262] width 293 height 16
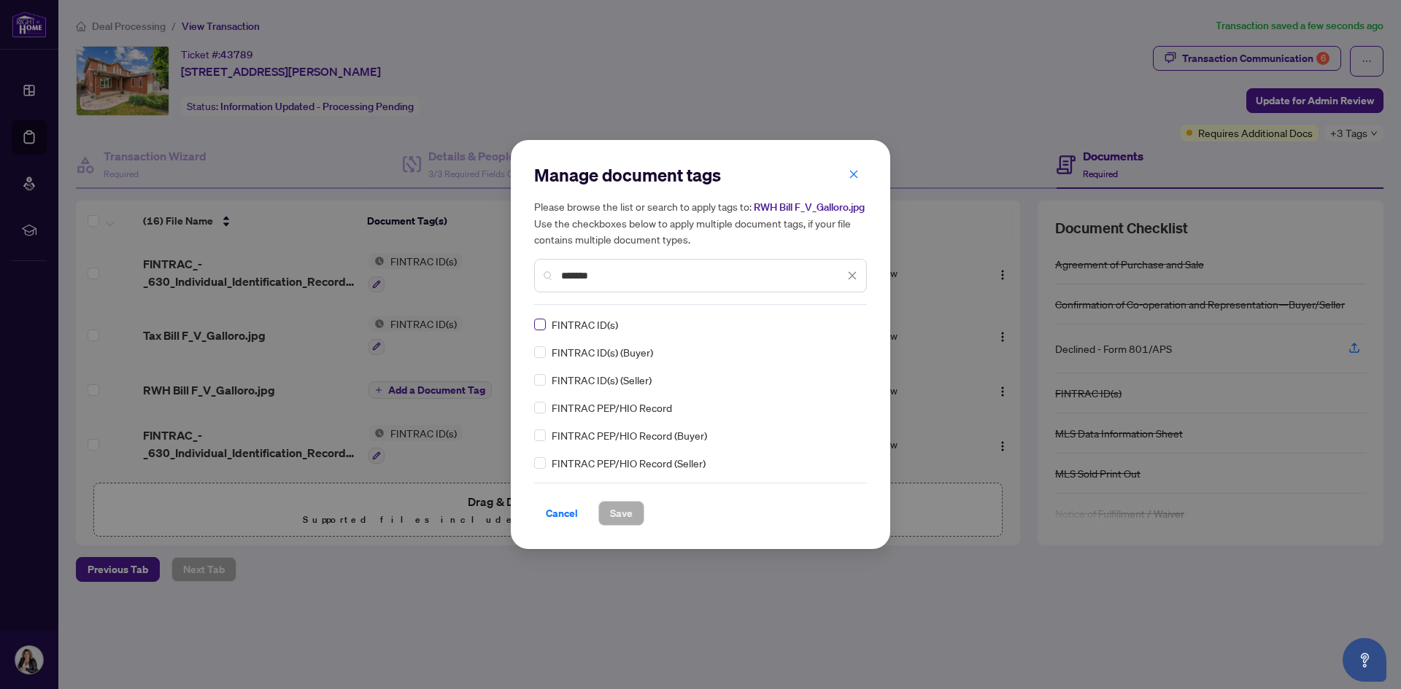
type input "*******"
click at [613, 525] on span "Save" at bounding box center [621, 513] width 23 height 23
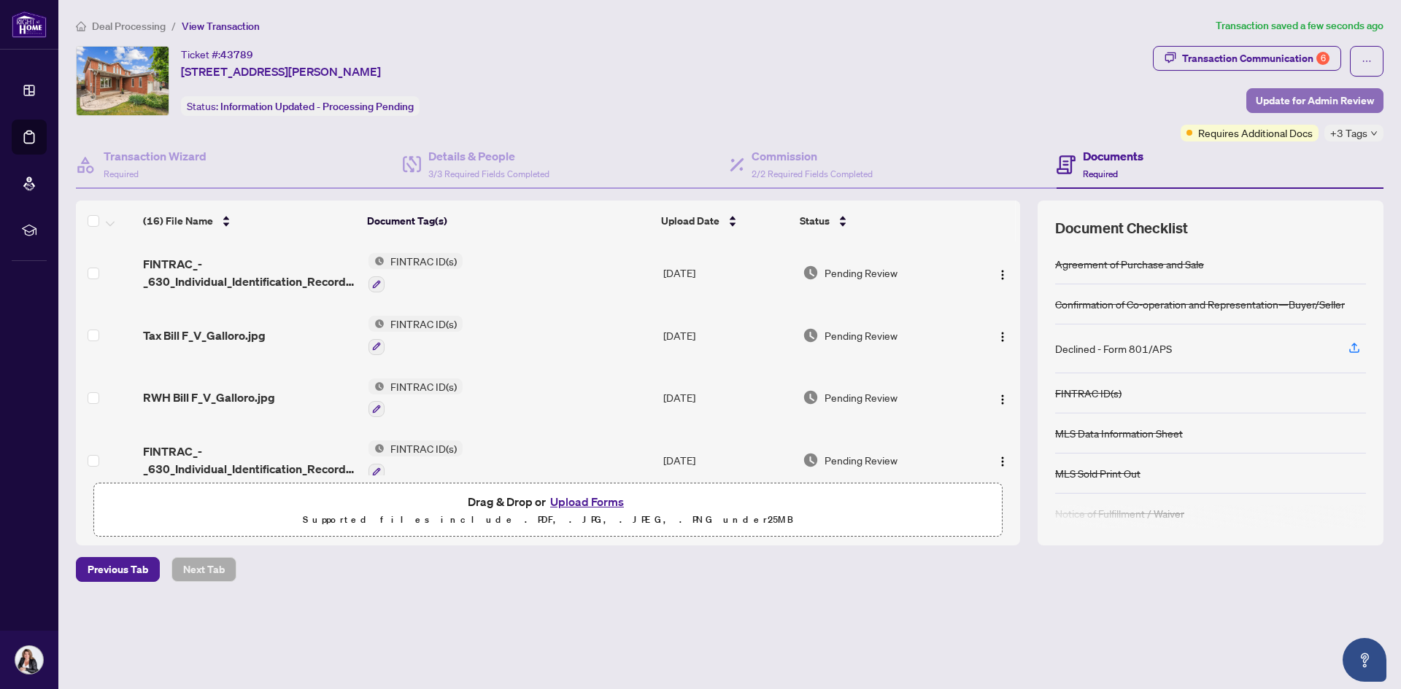
click at [1312, 101] on span "Update for Admin Review" at bounding box center [1315, 100] width 118 height 23
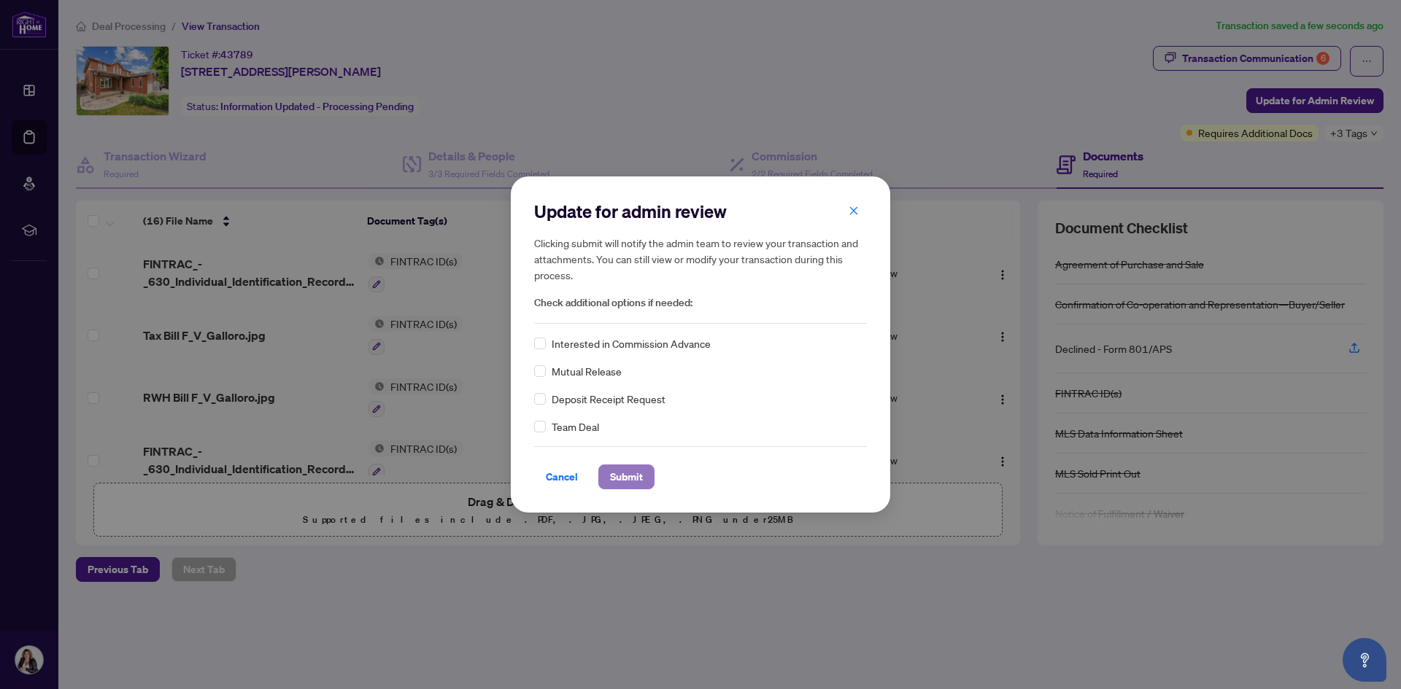
click at [632, 475] on span "Submit" at bounding box center [626, 476] width 33 height 23
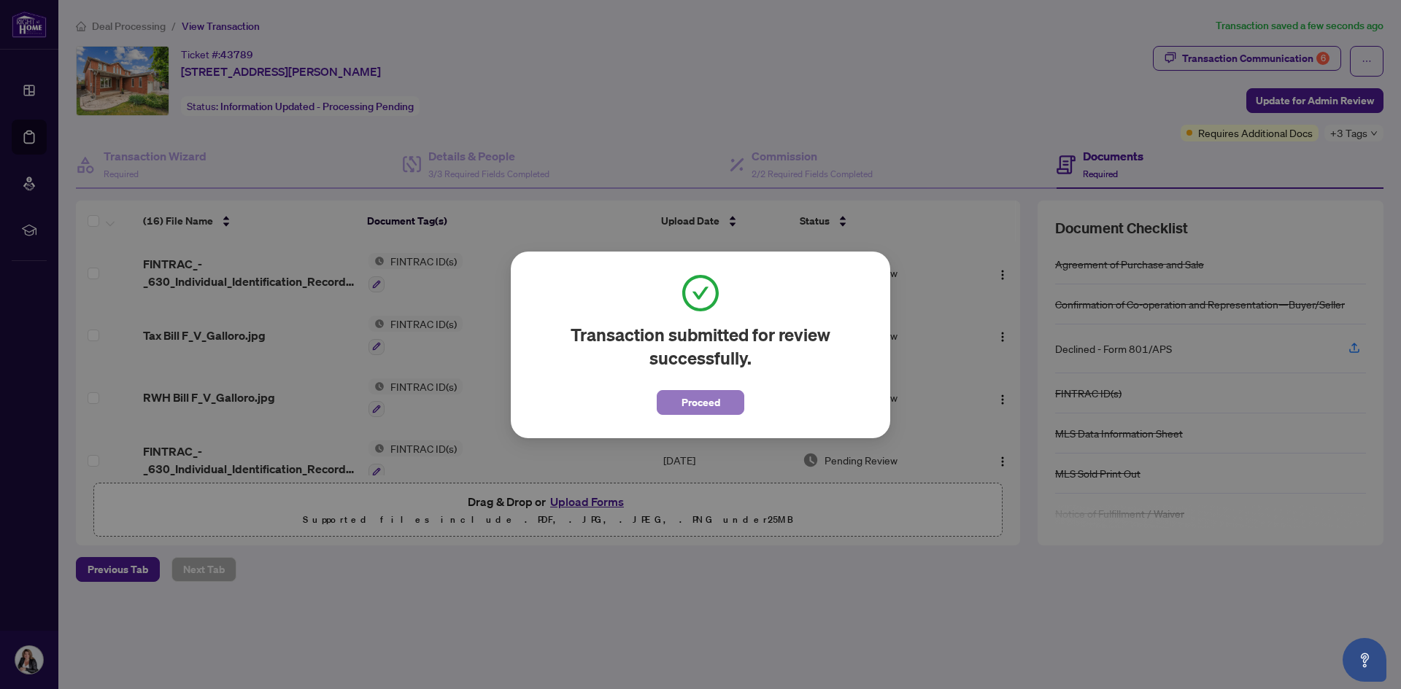
click at [702, 409] on span "Proceed" at bounding box center [700, 402] width 39 height 23
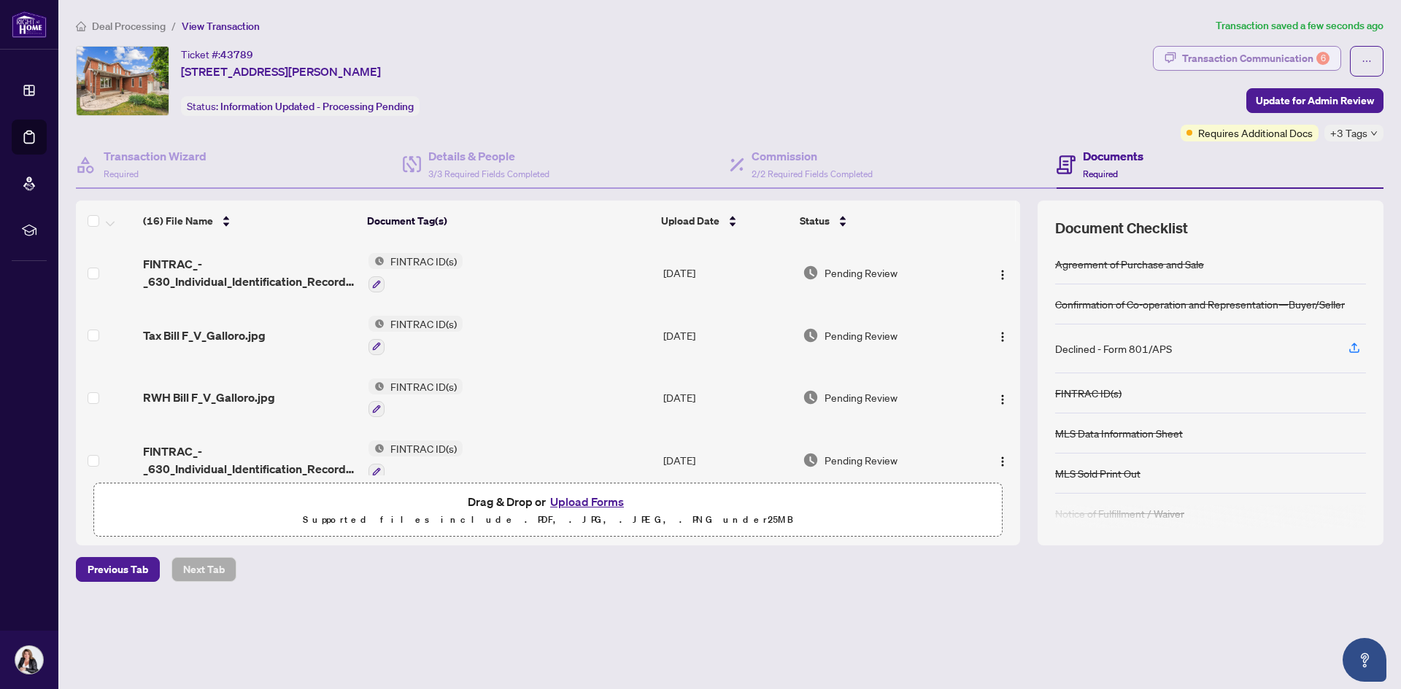
click at [1201, 57] on div "Transaction Communication 6" at bounding box center [1255, 58] width 147 height 23
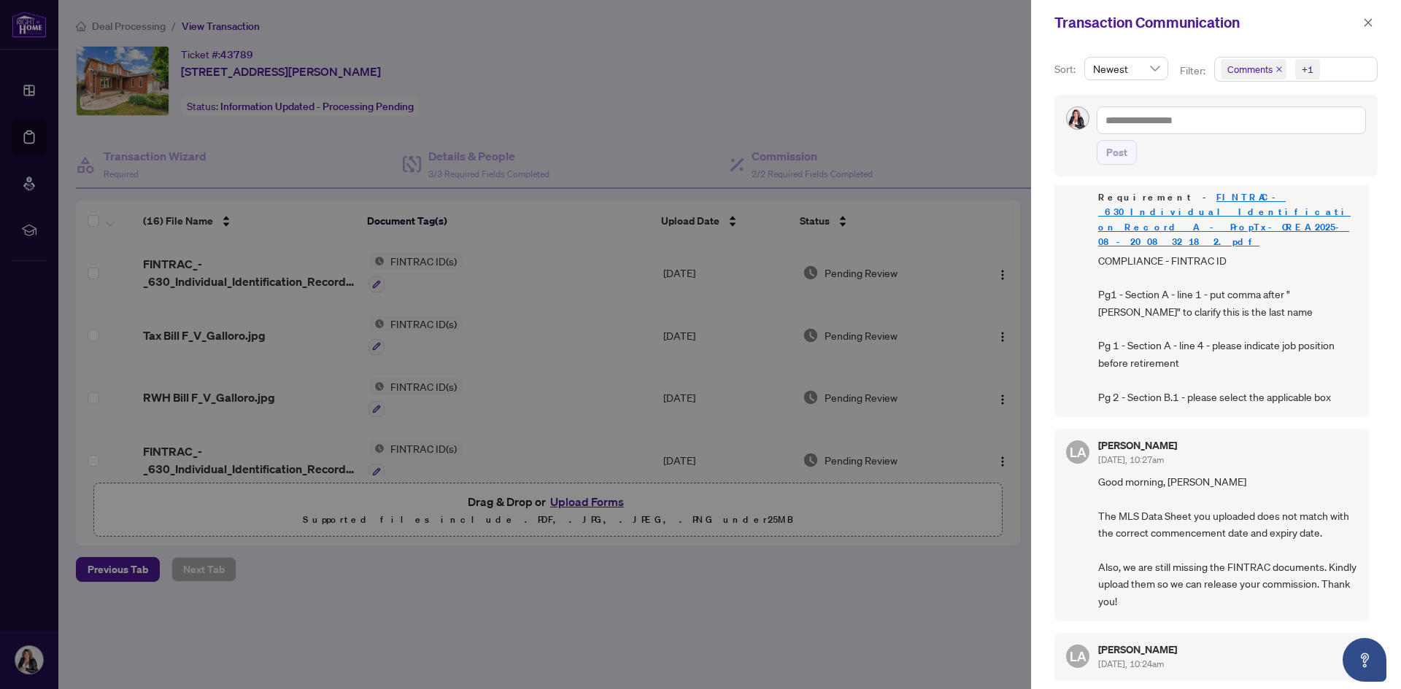
scroll to position [73, 0]
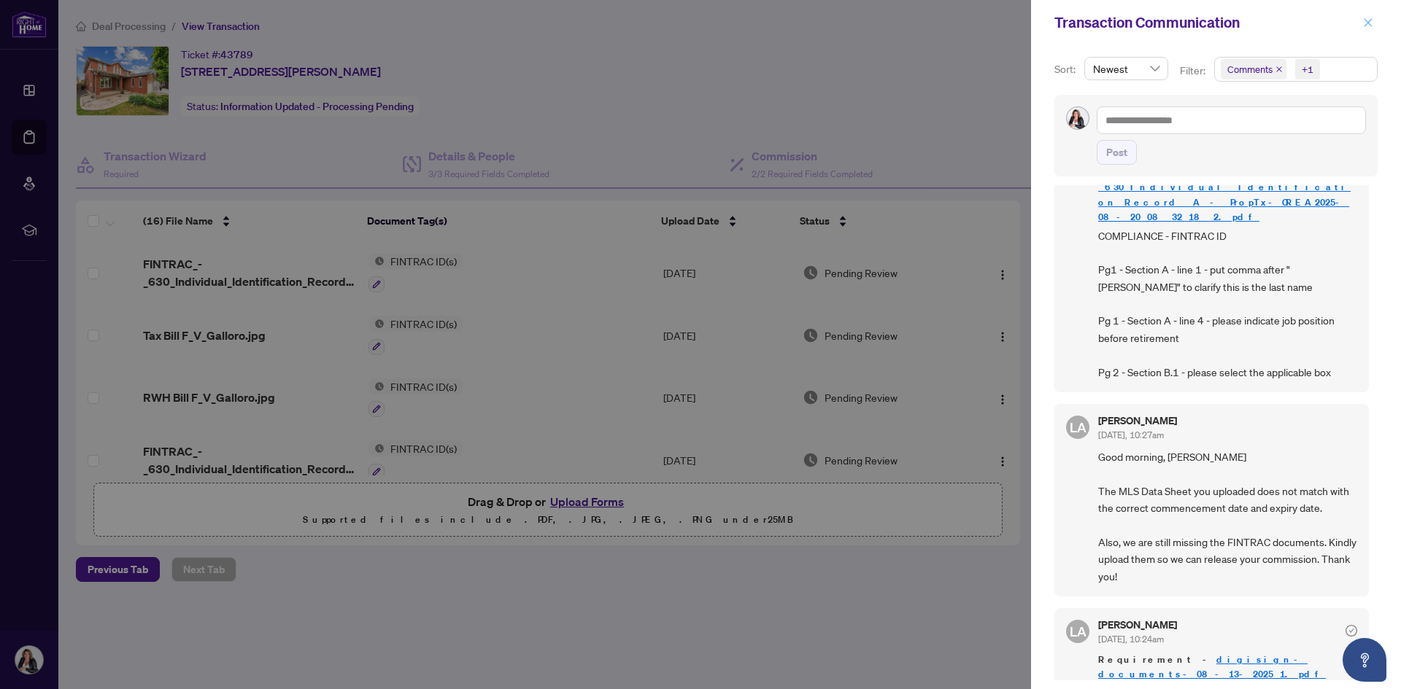
click at [1367, 12] on span "button" at bounding box center [1368, 22] width 10 height 23
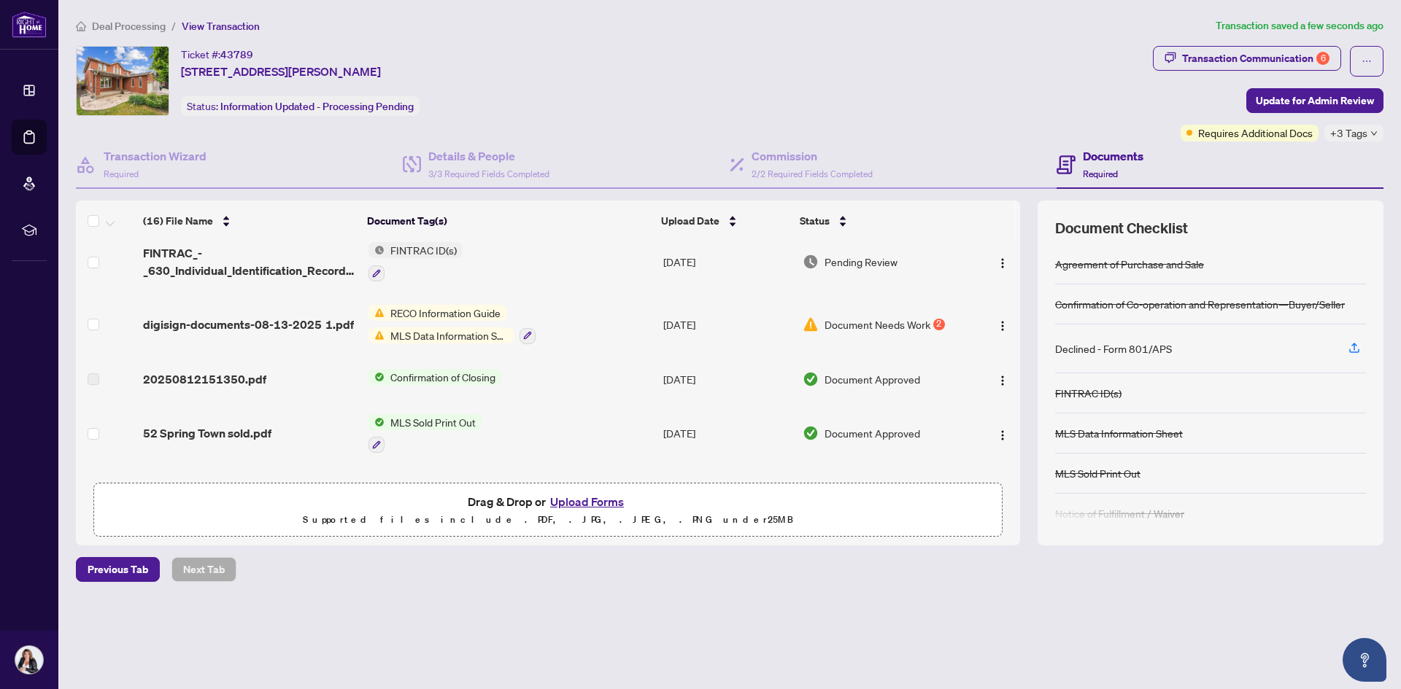
scroll to position [219, 0]
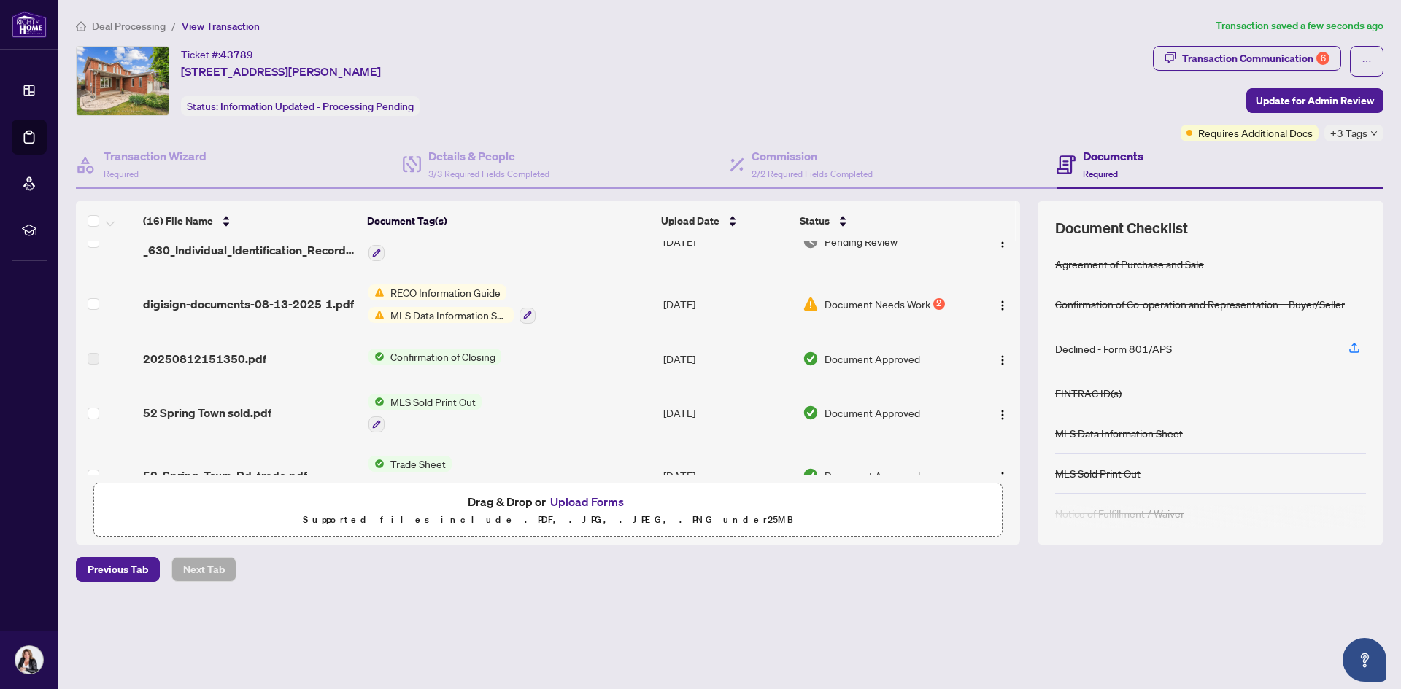
click at [227, 422] on td "52 Spring Town sold.pdf" at bounding box center [249, 413] width 225 height 63
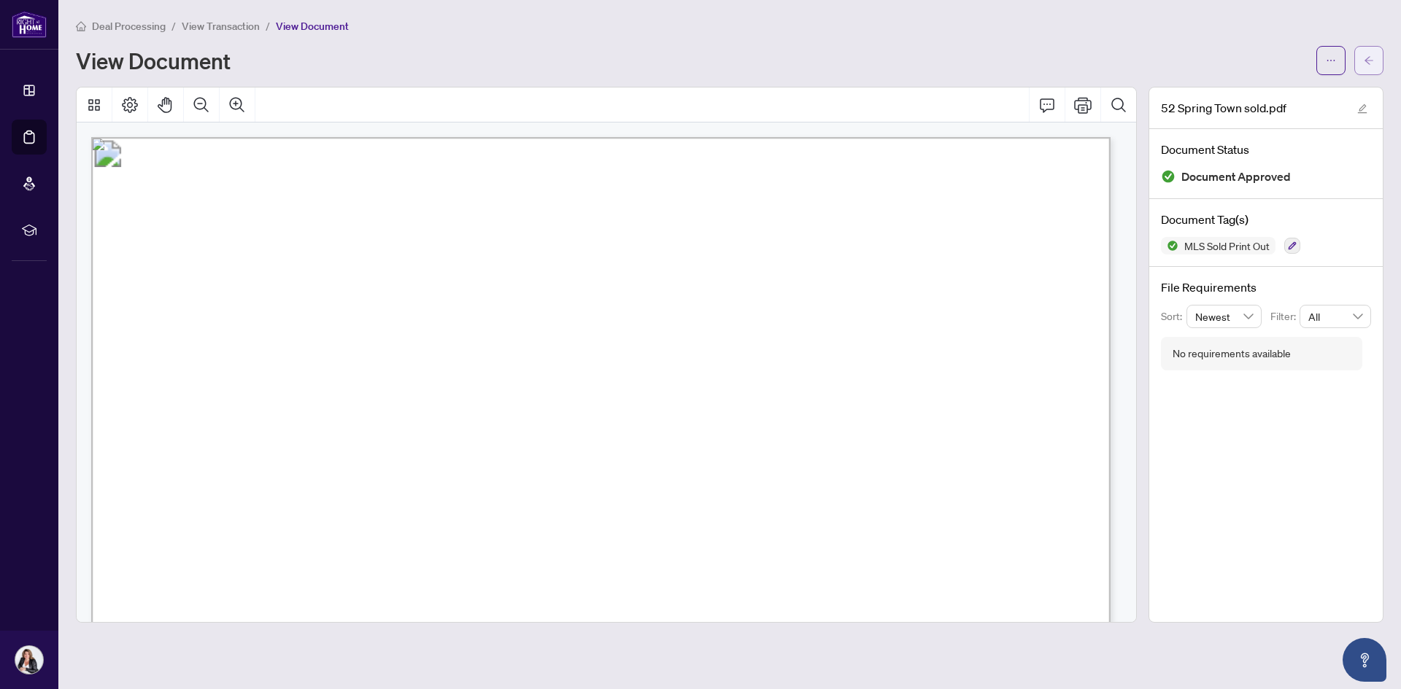
click at [1372, 73] on button "button" at bounding box center [1368, 60] width 29 height 29
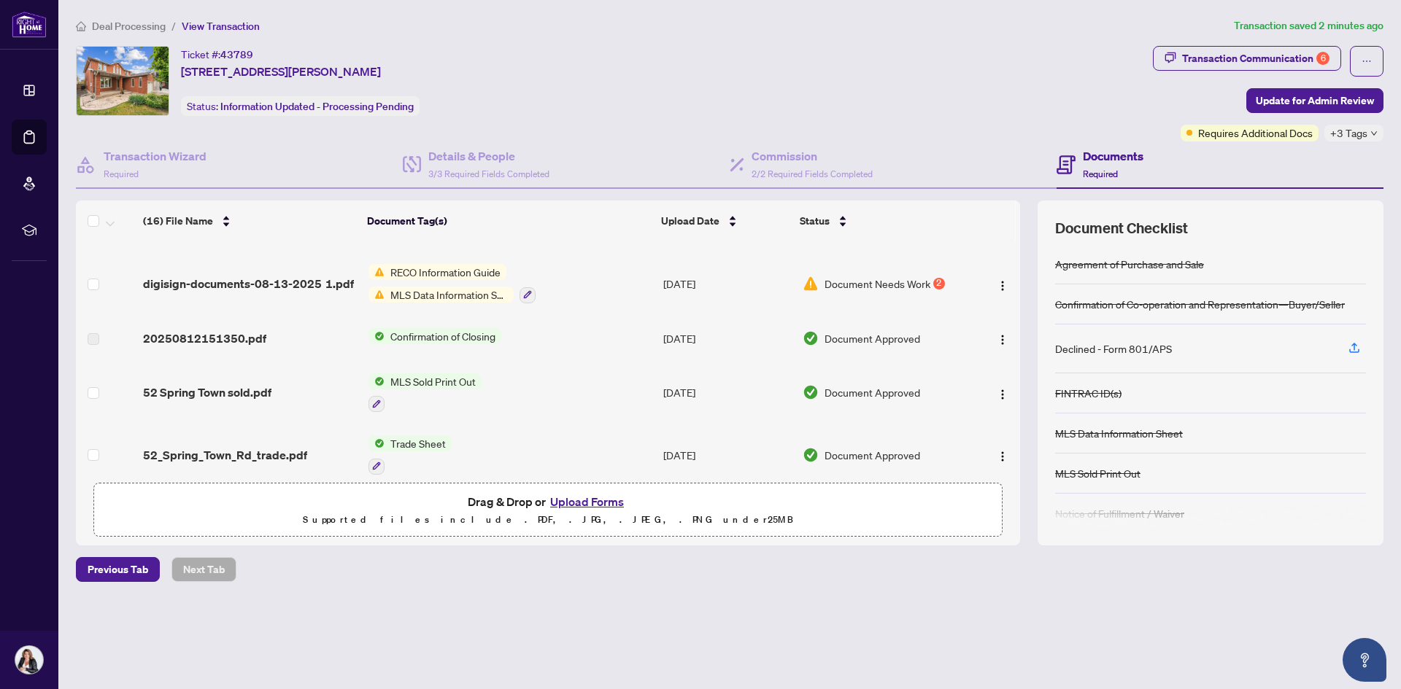
scroll to position [219, 0]
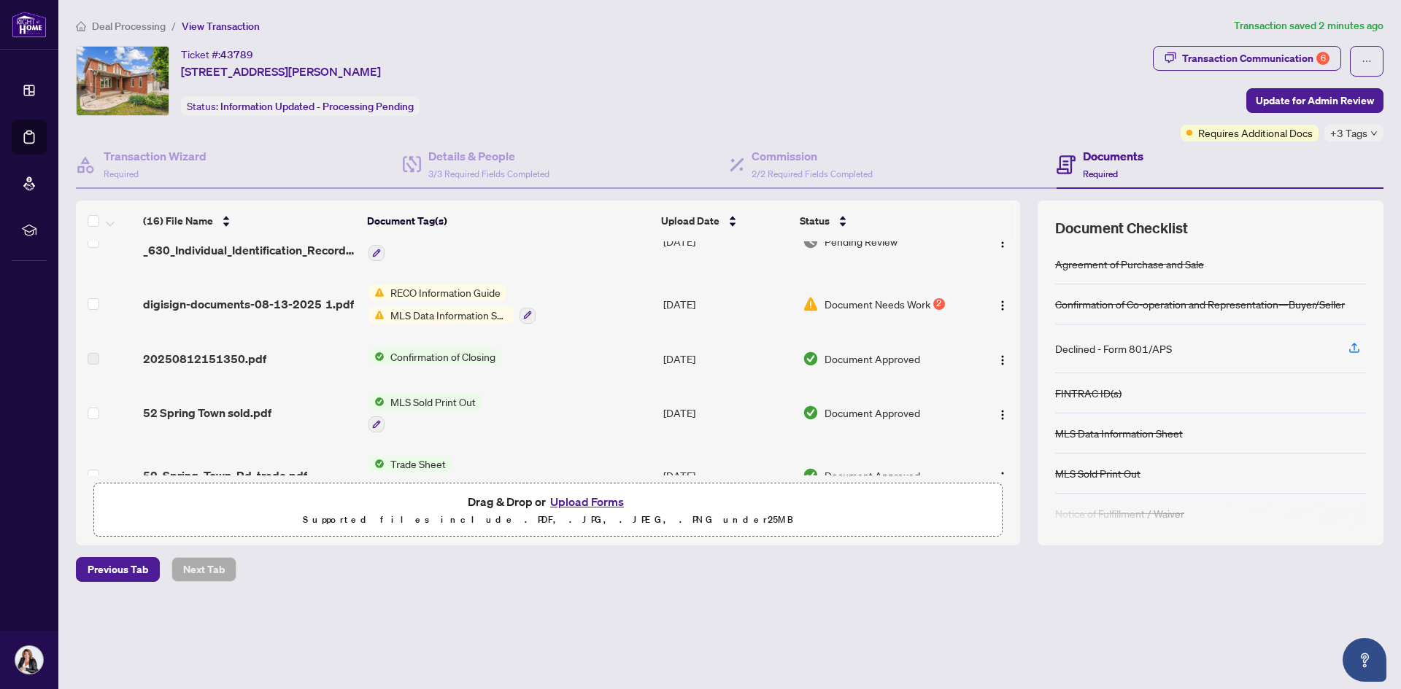
click at [426, 311] on span "MLS Data Information Sheet" at bounding box center [448, 315] width 129 height 16
click at [592, 318] on td "RECO Information Guide MLS Data Information Sheet" at bounding box center [510, 304] width 295 height 63
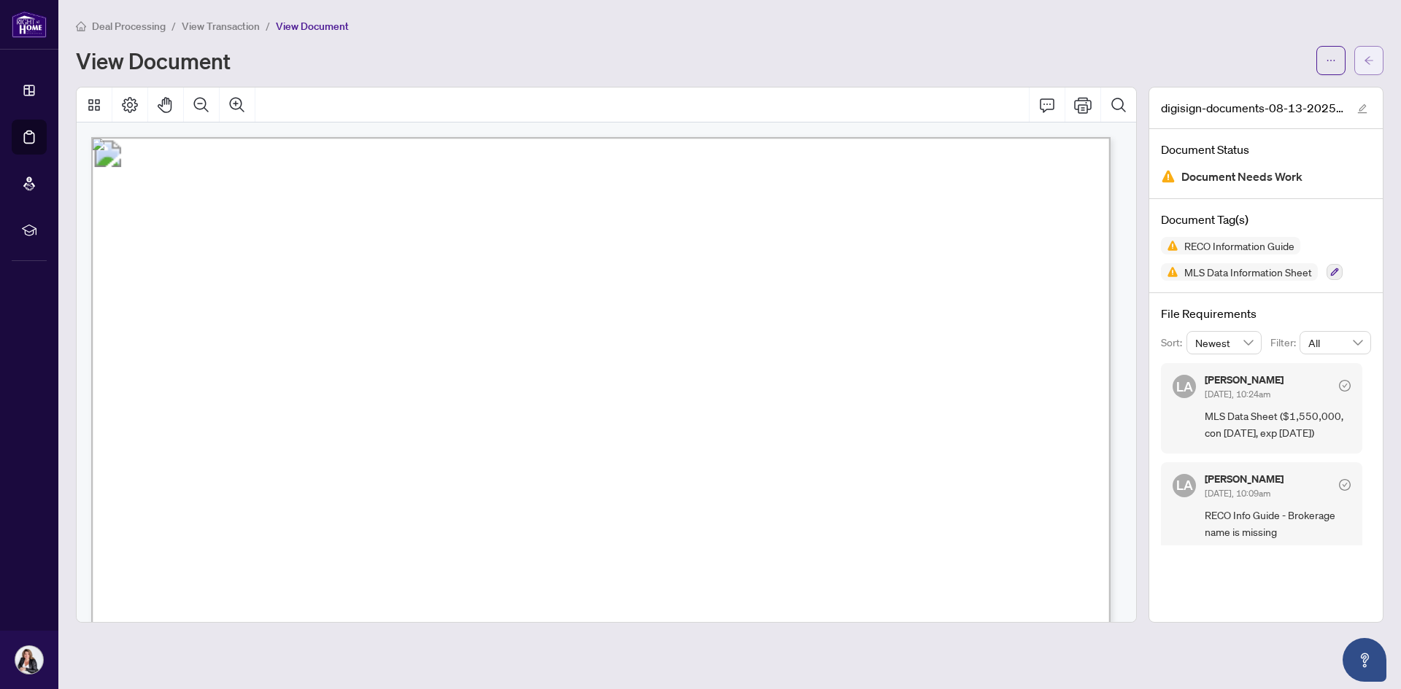
click at [1372, 71] on span "button" at bounding box center [1368, 60] width 10 height 23
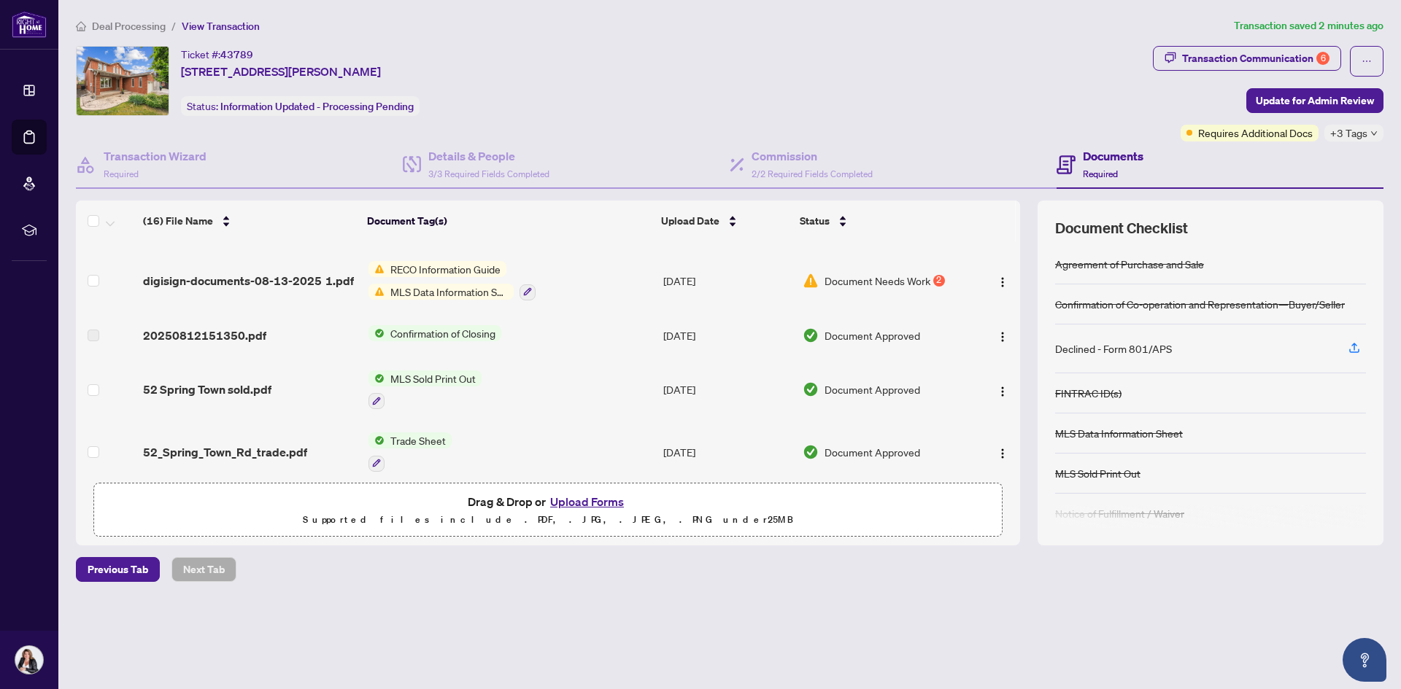
scroll to position [219, 0]
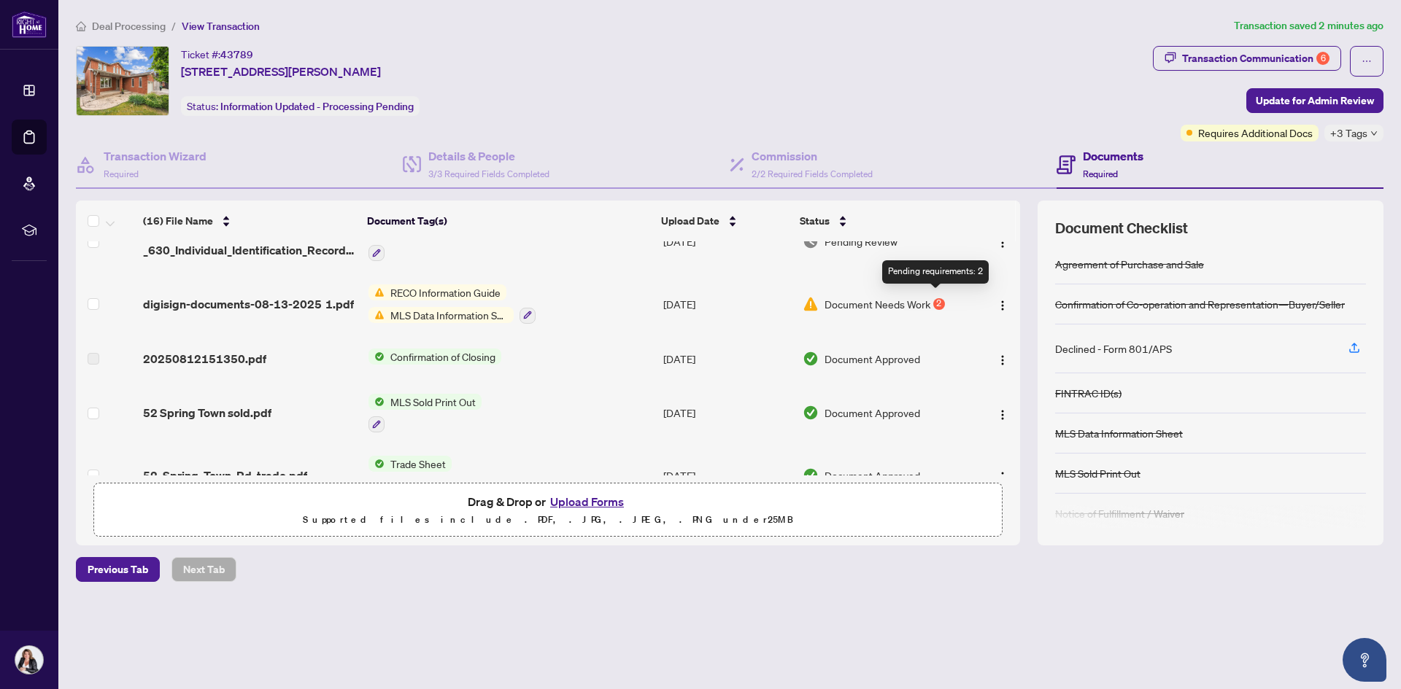
click at [937, 298] on div "2" at bounding box center [939, 304] width 12 height 12
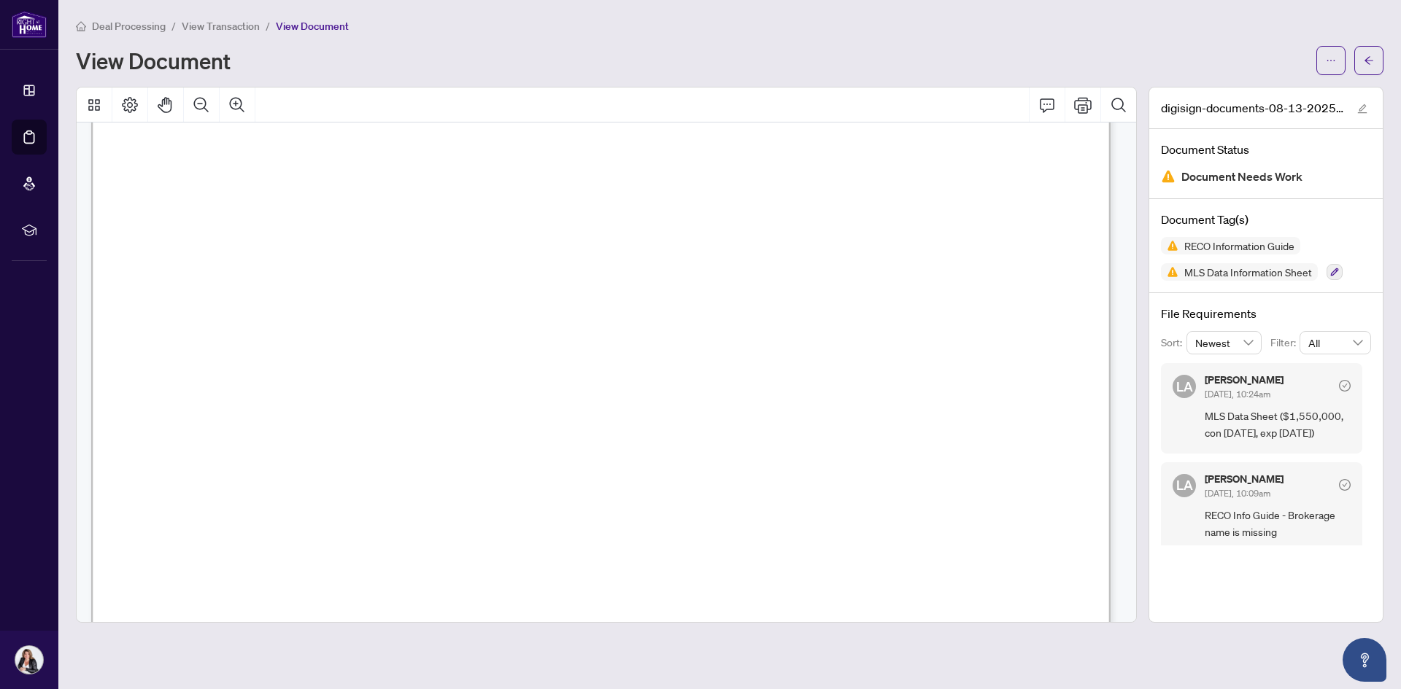
scroll to position [438, 0]
click at [1234, 247] on div "MLS Data Information Sheet" at bounding box center [1238, 242] width 120 height 23
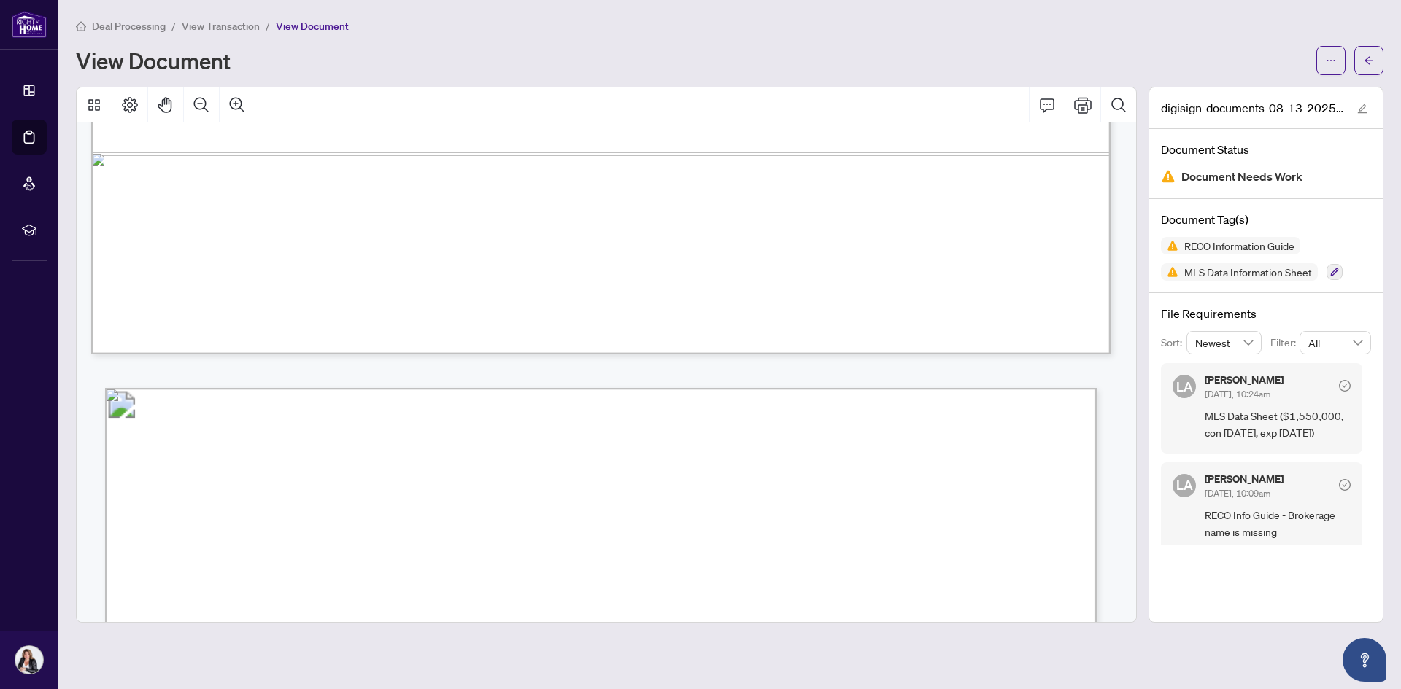
scroll to position [17392, 0]
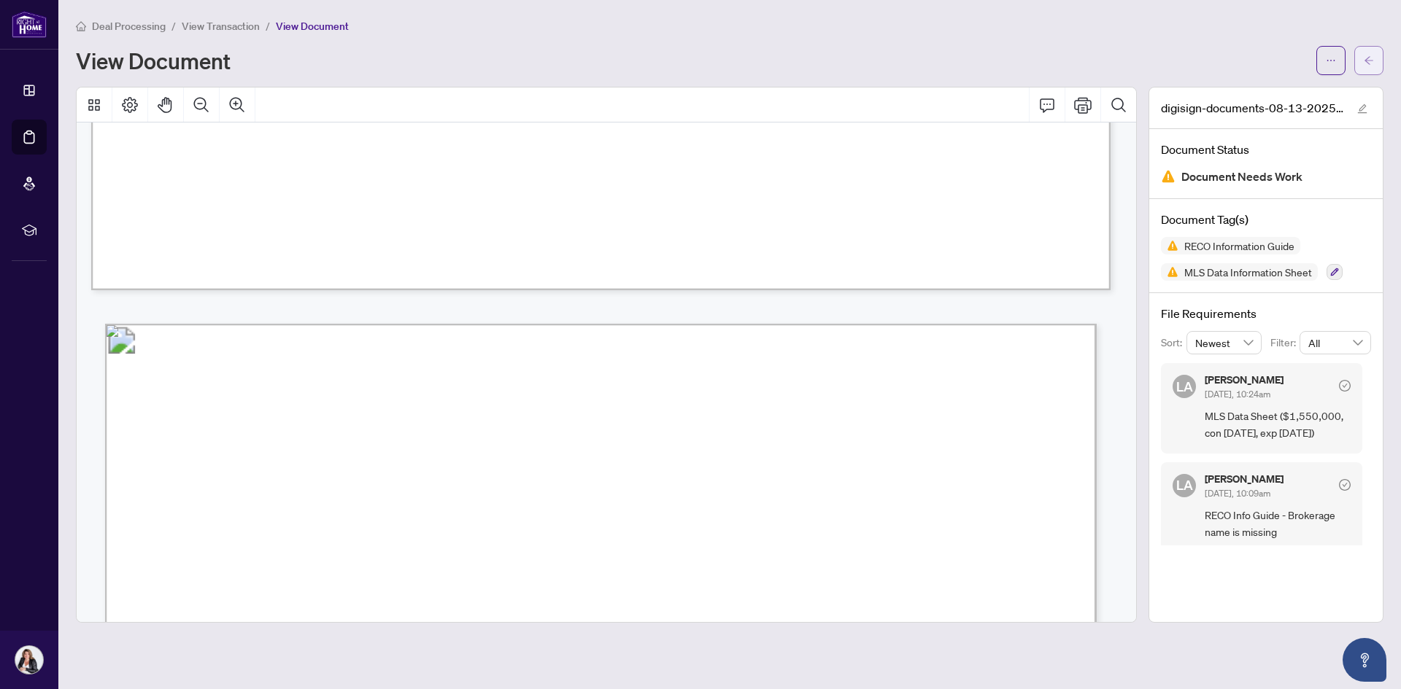
click at [1366, 51] on span "button" at bounding box center [1368, 60] width 10 height 23
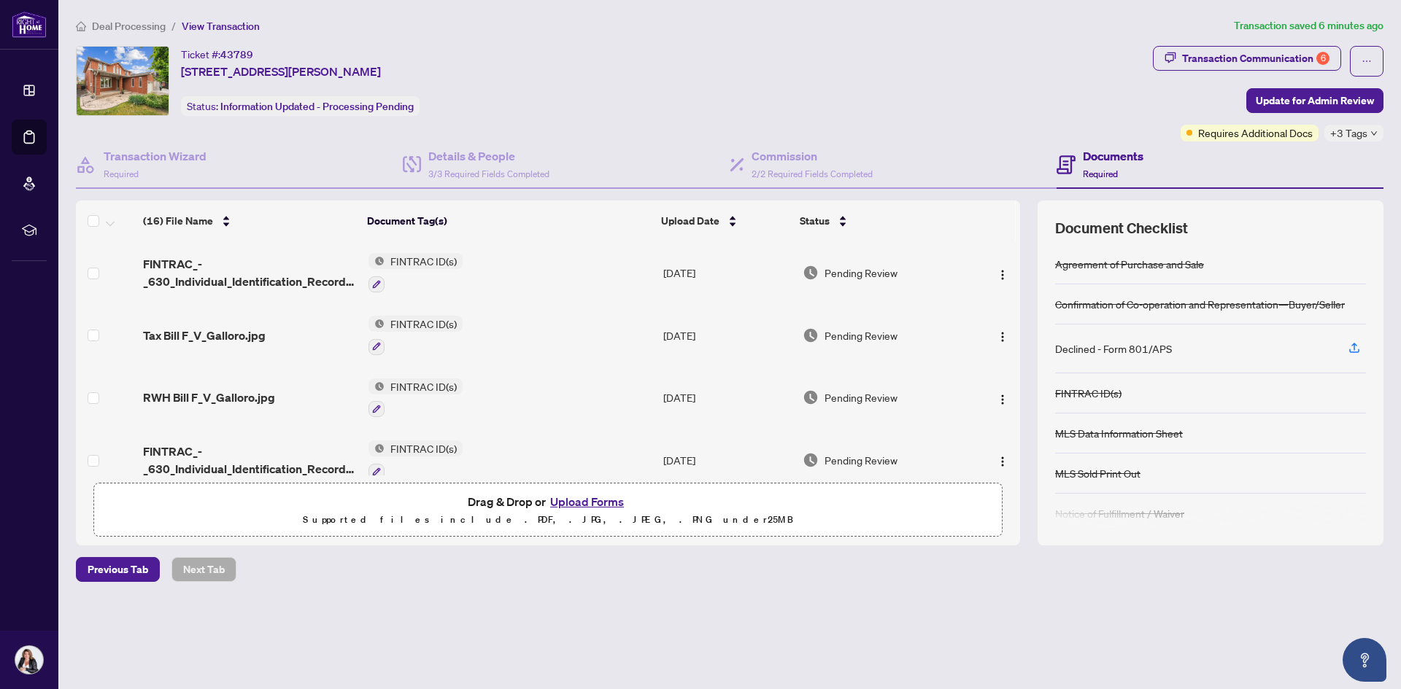
click at [589, 504] on button "Upload Forms" at bounding box center [587, 501] width 82 height 19
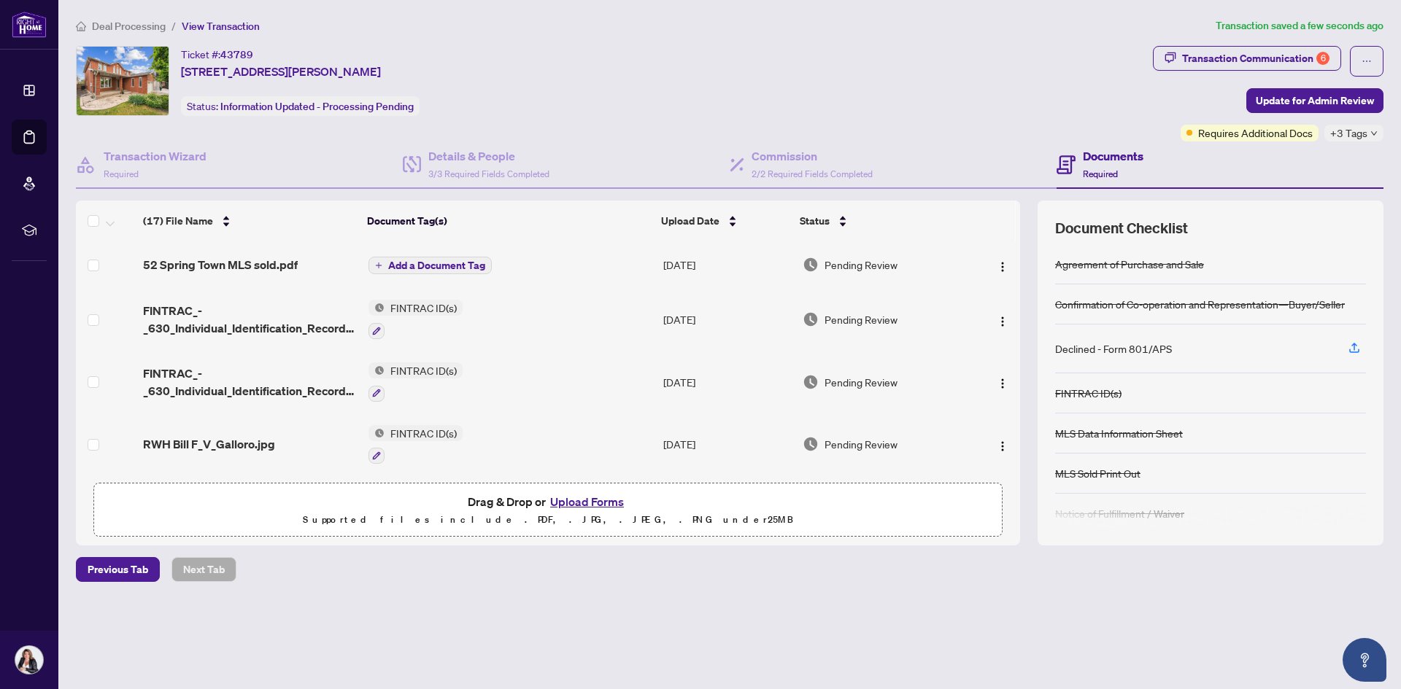
click at [438, 260] on span "Add a Document Tag" at bounding box center [436, 265] width 97 height 10
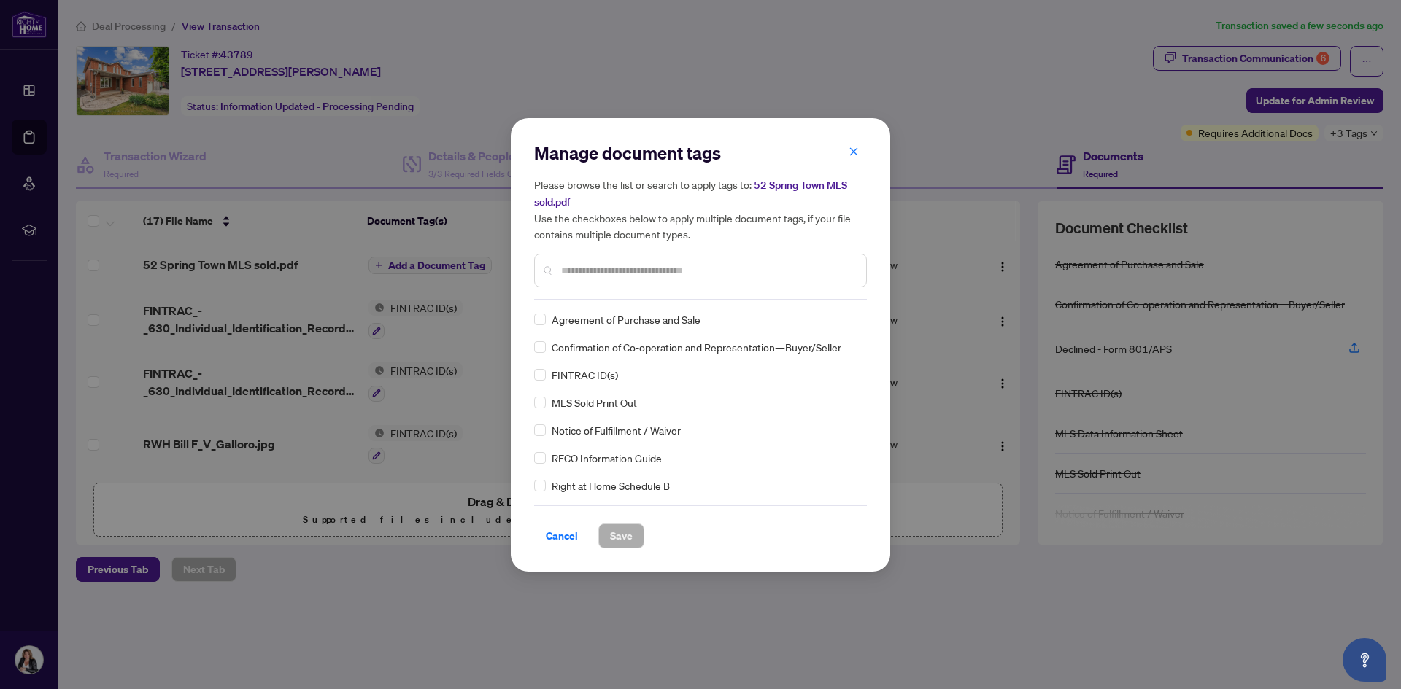
click at [589, 272] on input "text" at bounding box center [707, 271] width 293 height 16
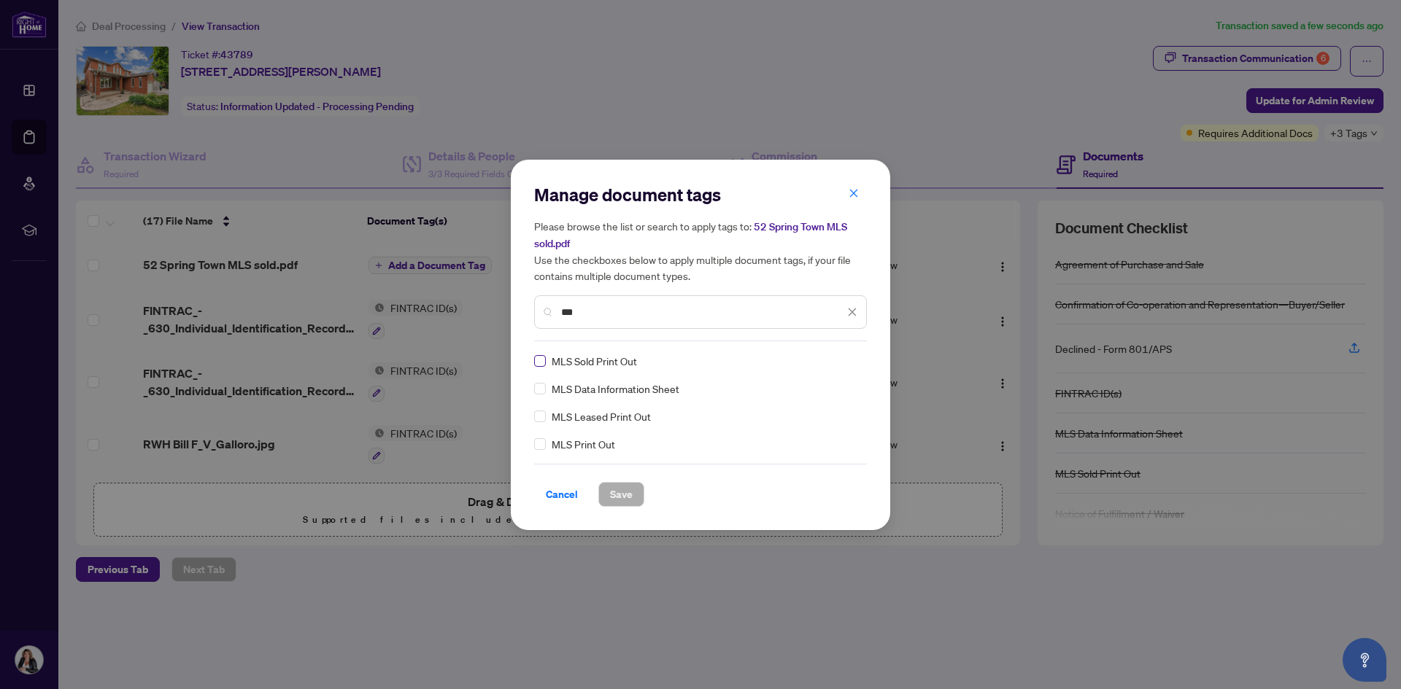
type input "***"
click at [610, 499] on span "Save" at bounding box center [621, 494] width 23 height 23
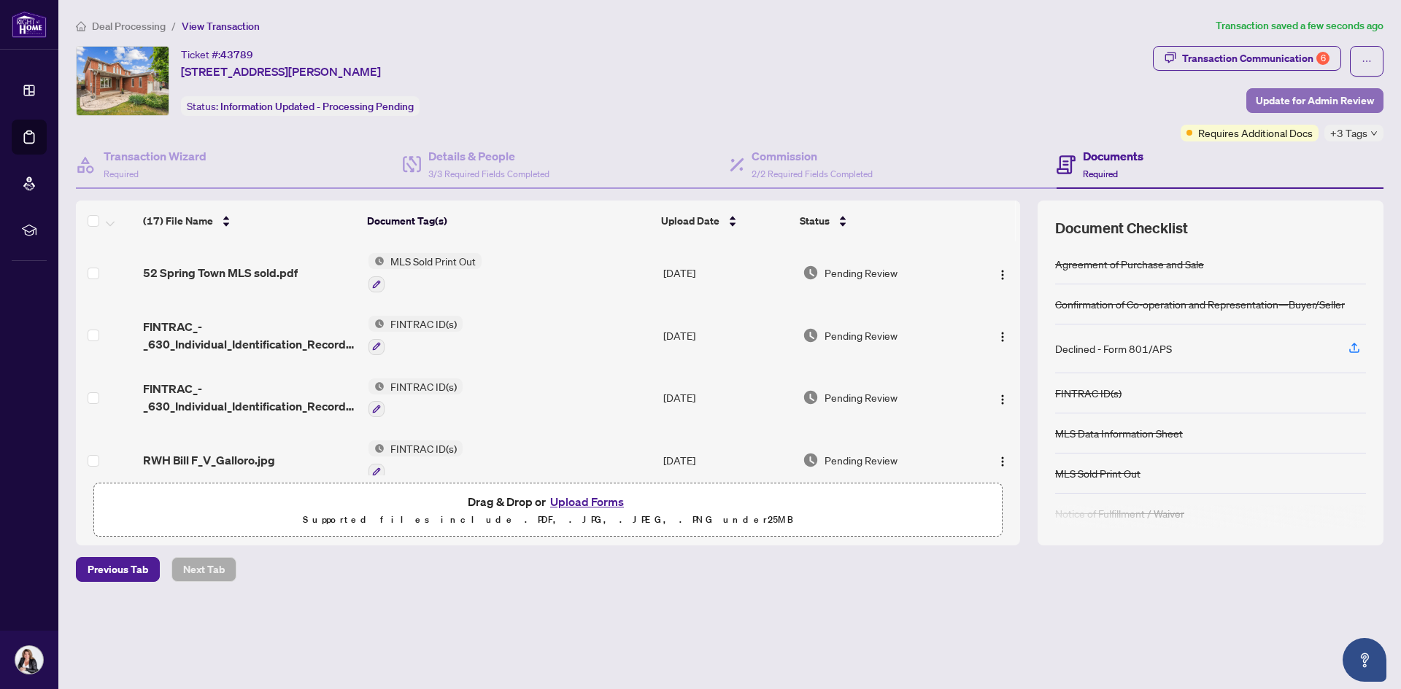
click at [1315, 98] on span "Update for Admin Review" at bounding box center [1315, 100] width 118 height 23
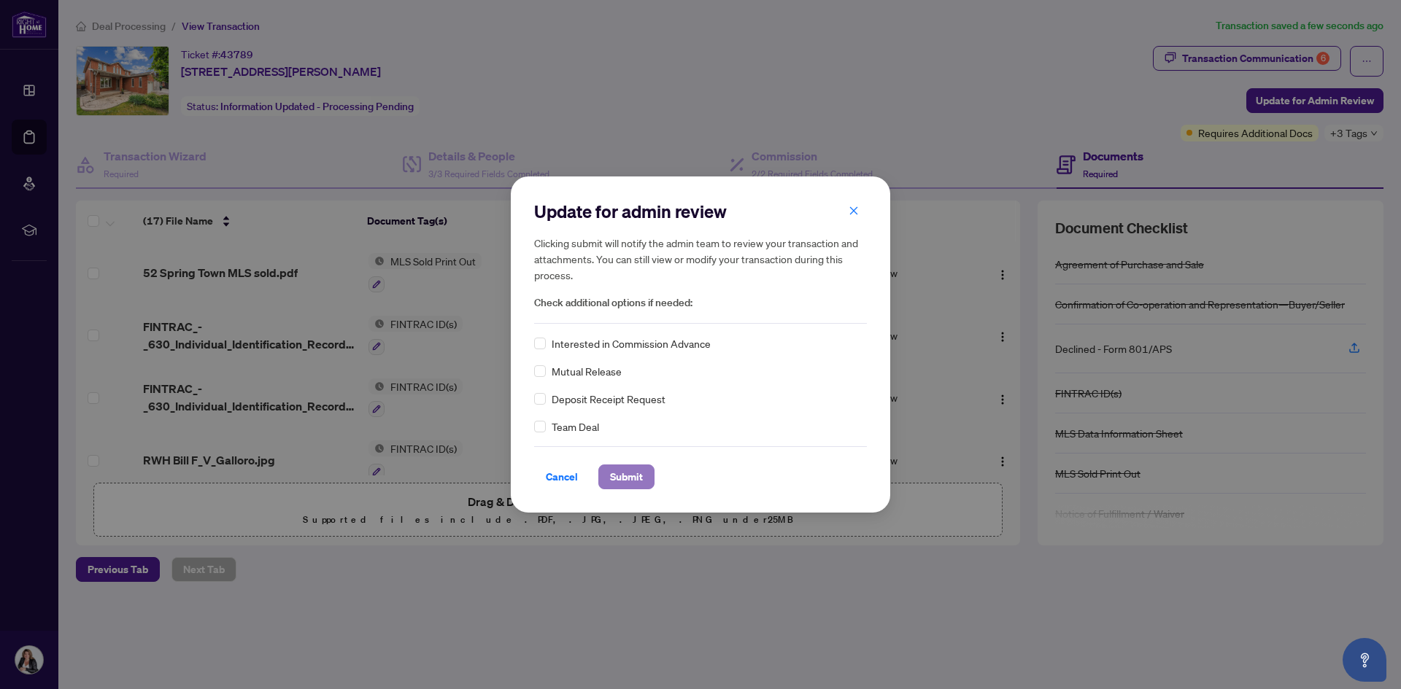
click at [619, 470] on span "Submit" at bounding box center [626, 476] width 33 height 23
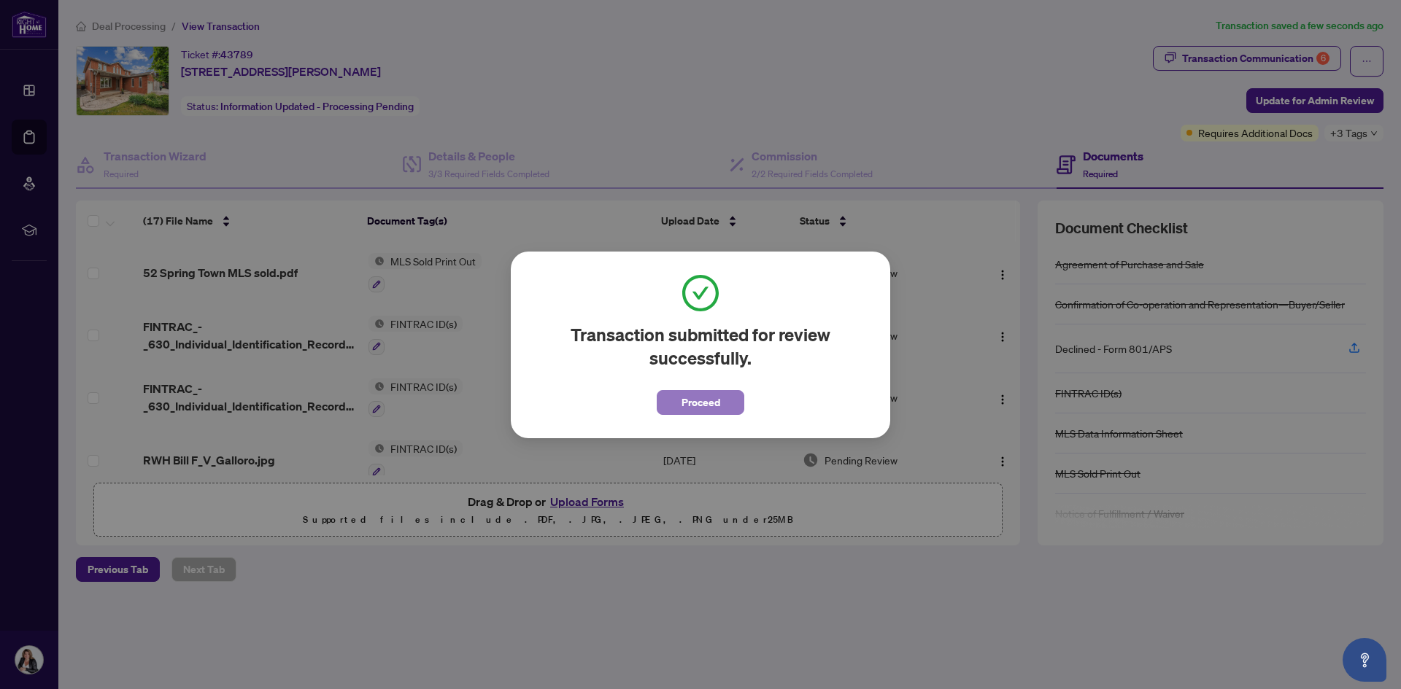
click at [698, 398] on span "Proceed" at bounding box center [700, 402] width 39 height 23
